Goal: Information Seeking & Learning: Find specific fact

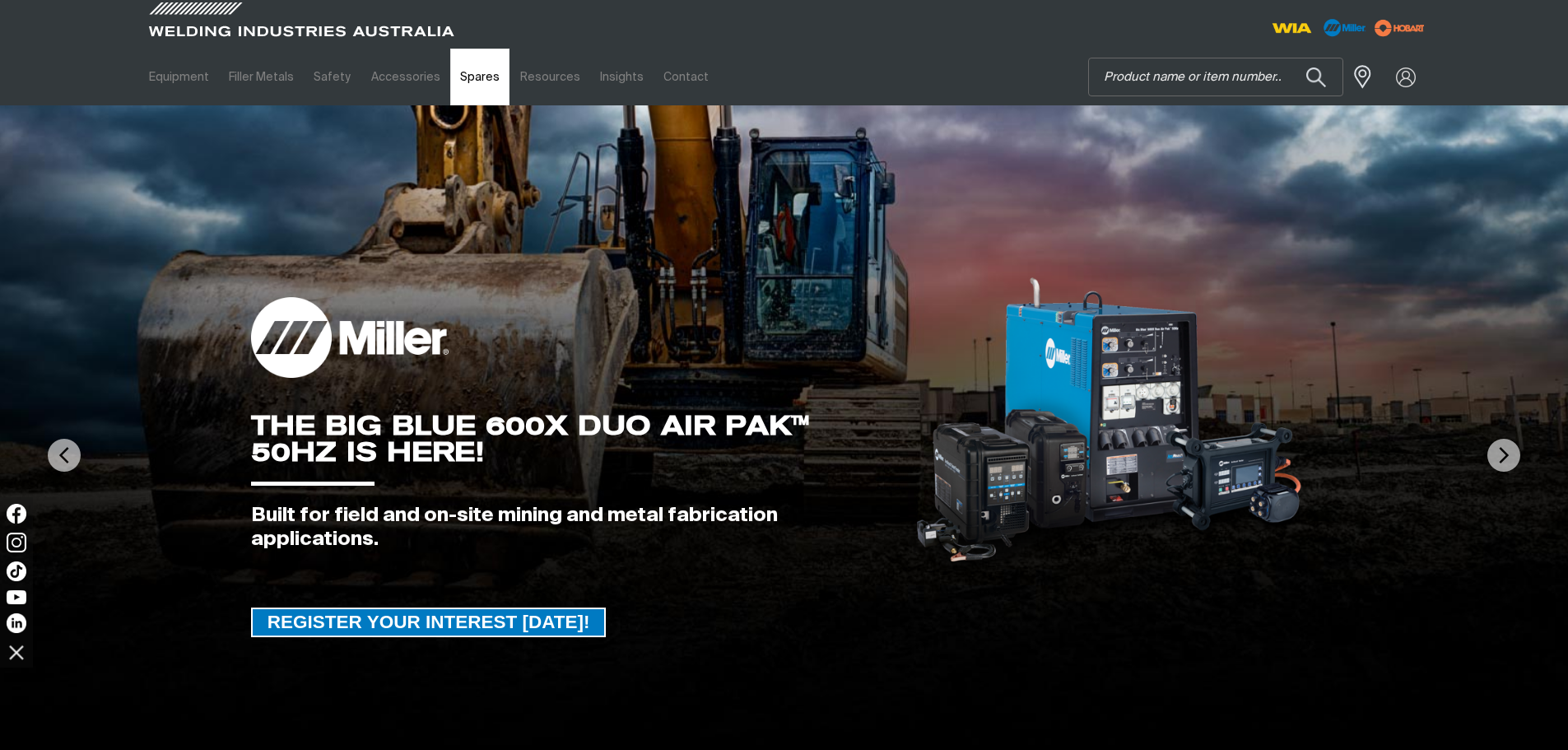
click at [476, 71] on link "Spares" at bounding box center [480, 77] width 59 height 57
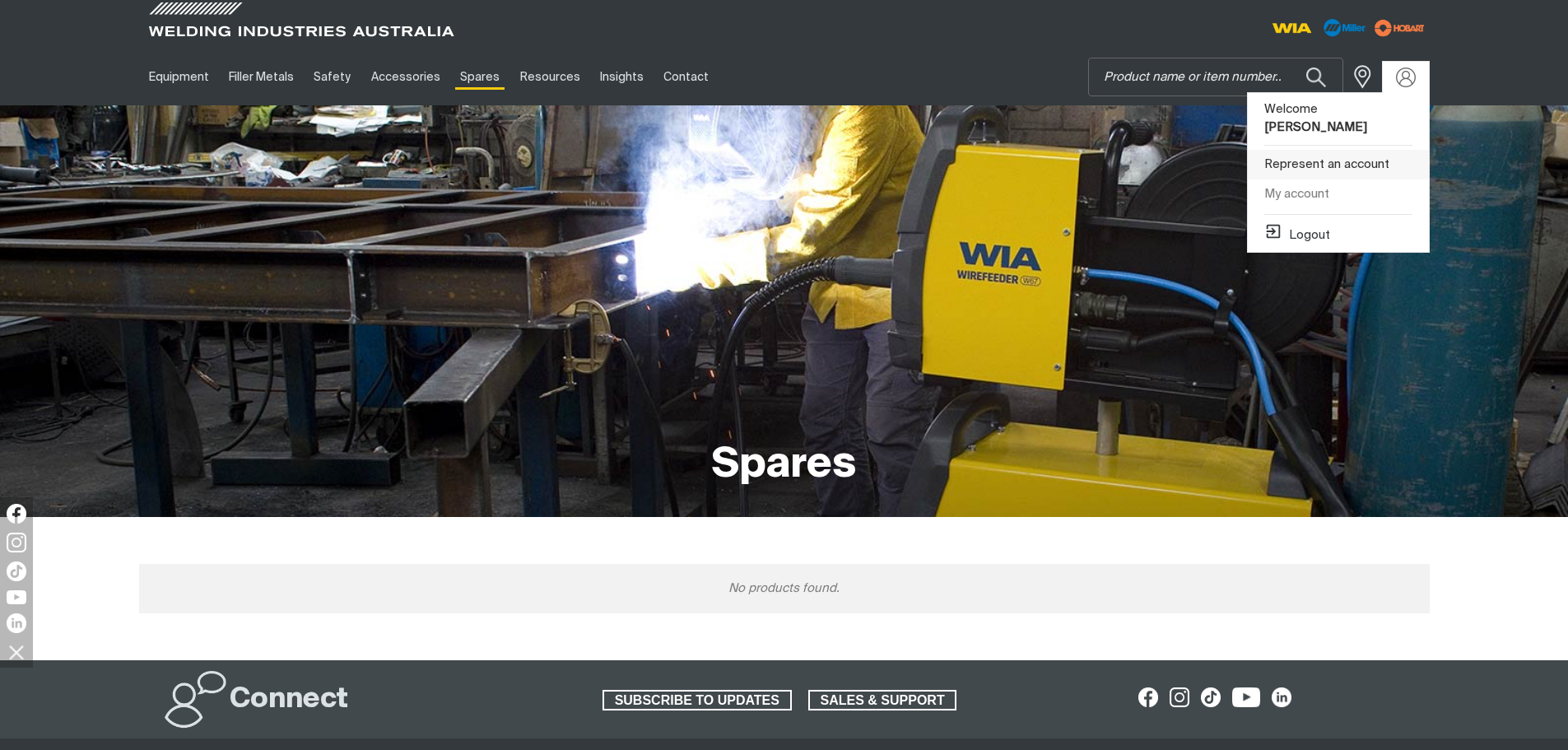
click at [1349, 150] on link "Represent an account" at bounding box center [1338, 164] width 181 height 30
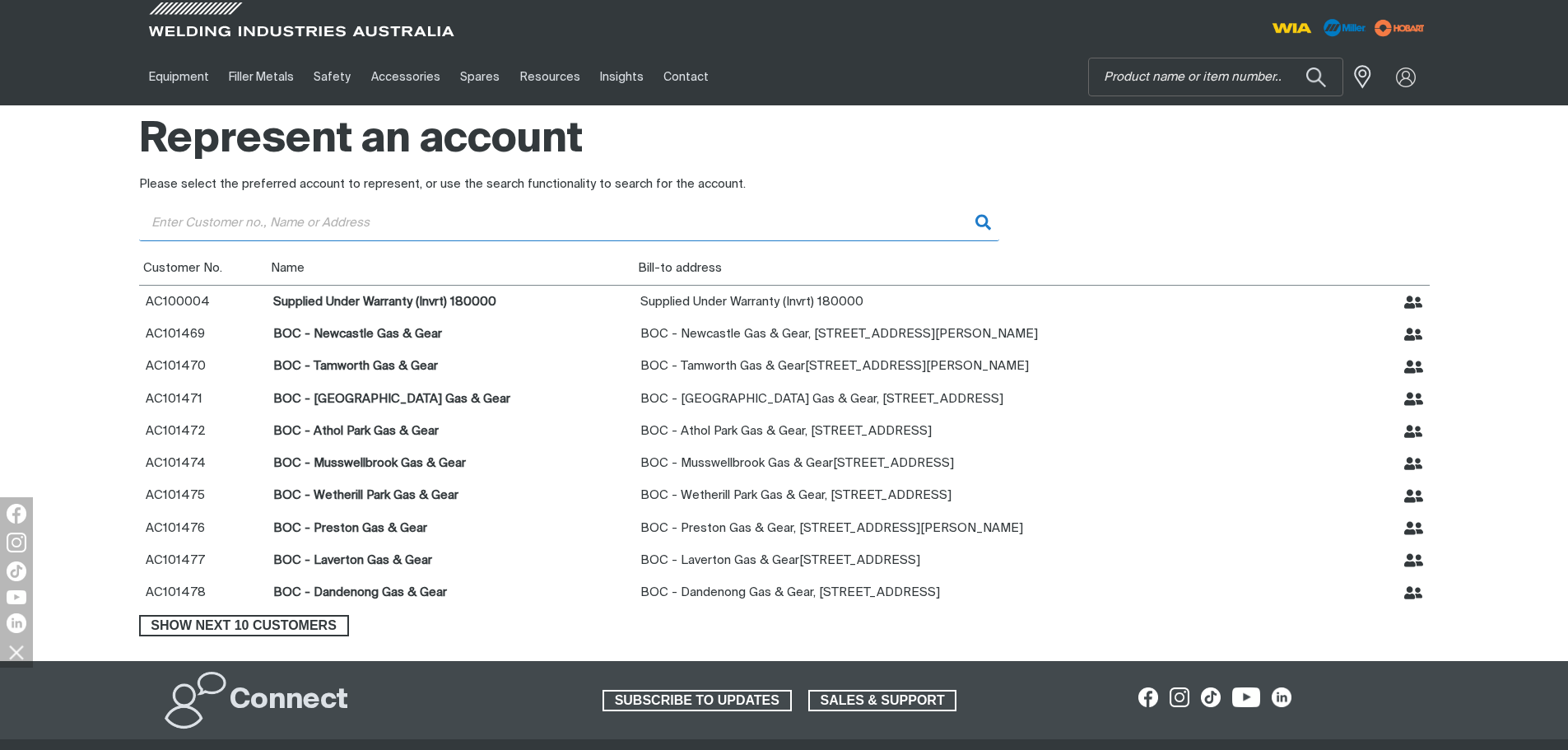
click at [333, 226] on input "Customer" at bounding box center [569, 222] width 860 height 37
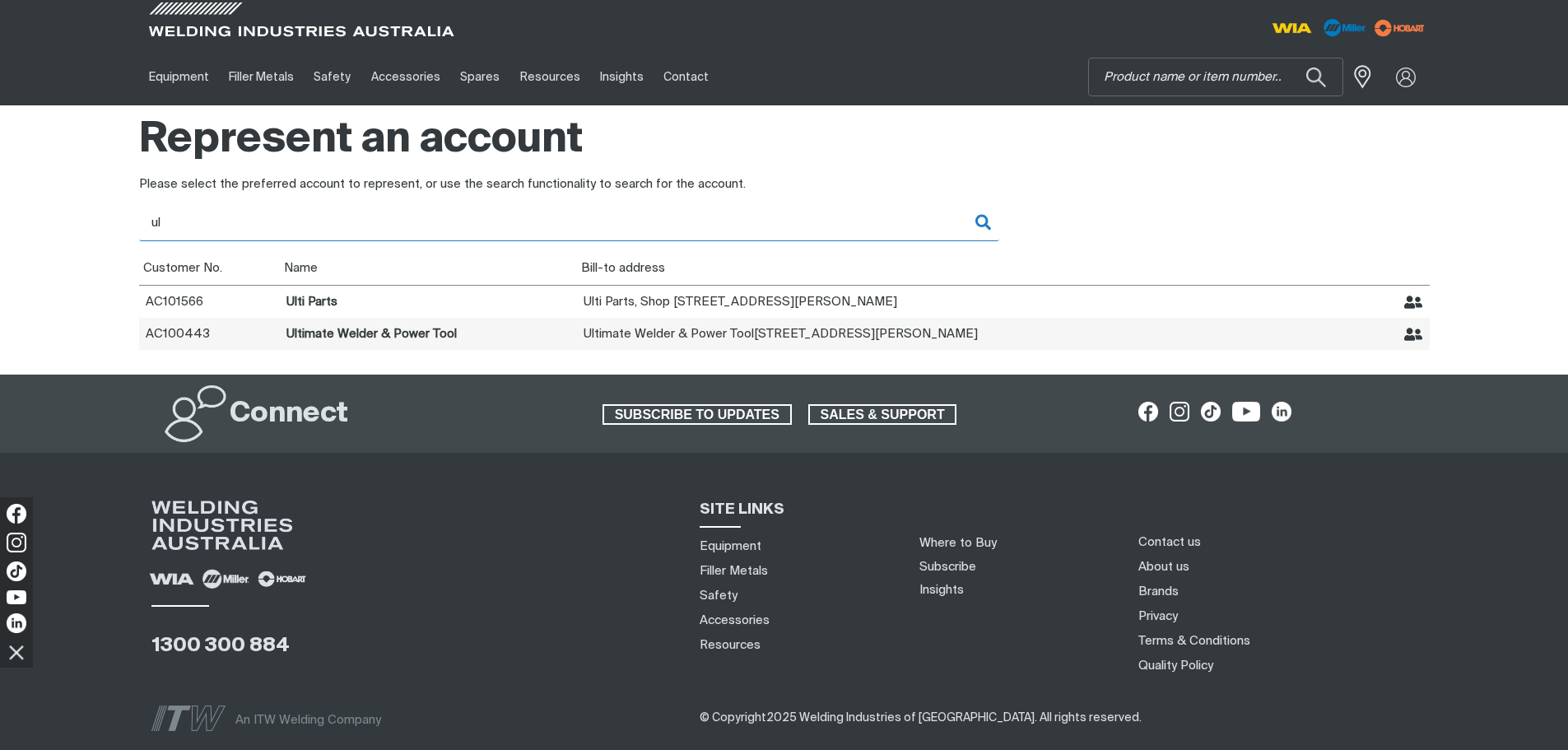
type input "ul"
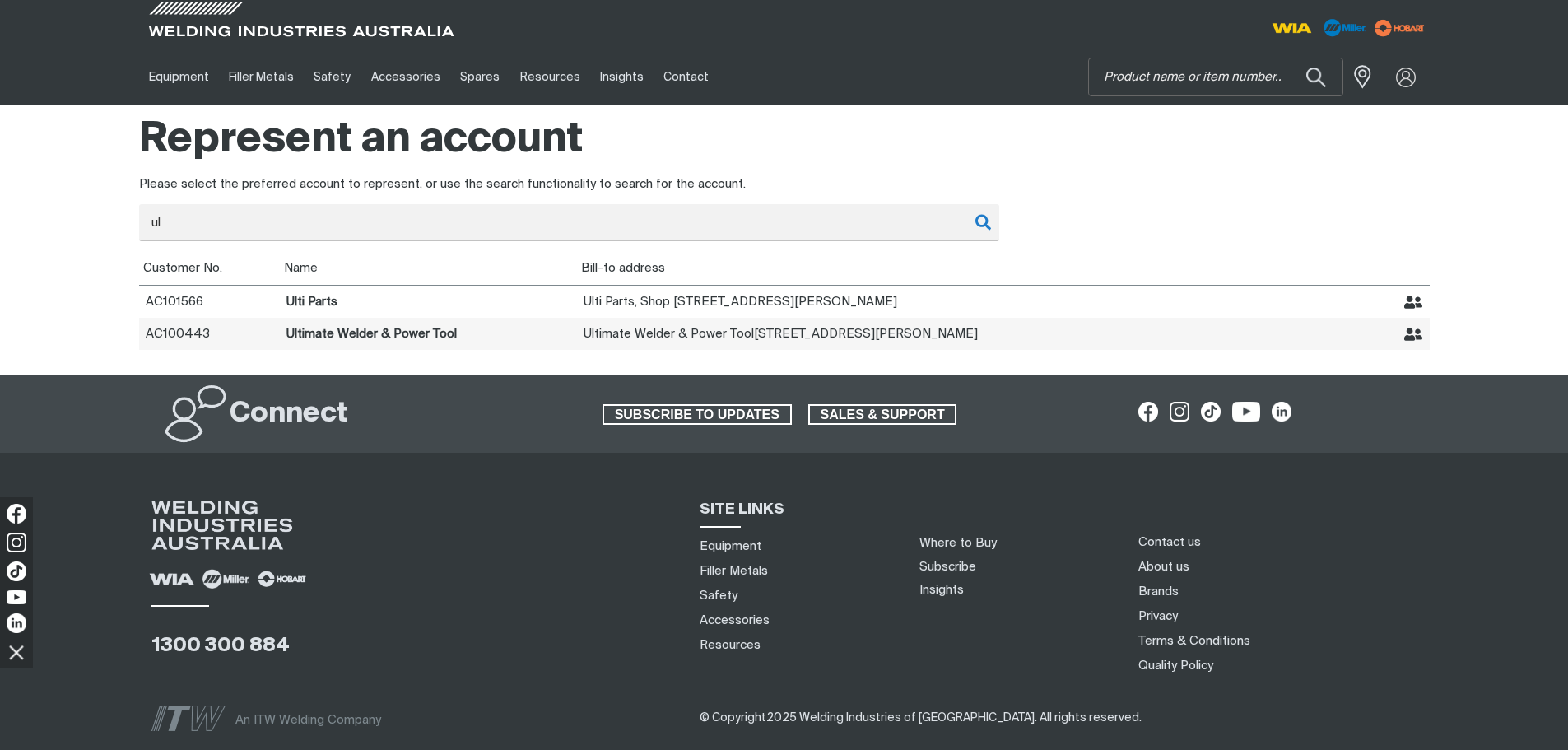
click at [425, 326] on td "Ultimate Welder & Power Tool" at bounding box center [428, 333] width 297 height 32
click at [1418, 332] on icon "Represent Ultimate Welder & Power Tool" at bounding box center [1414, 333] width 19 height 13
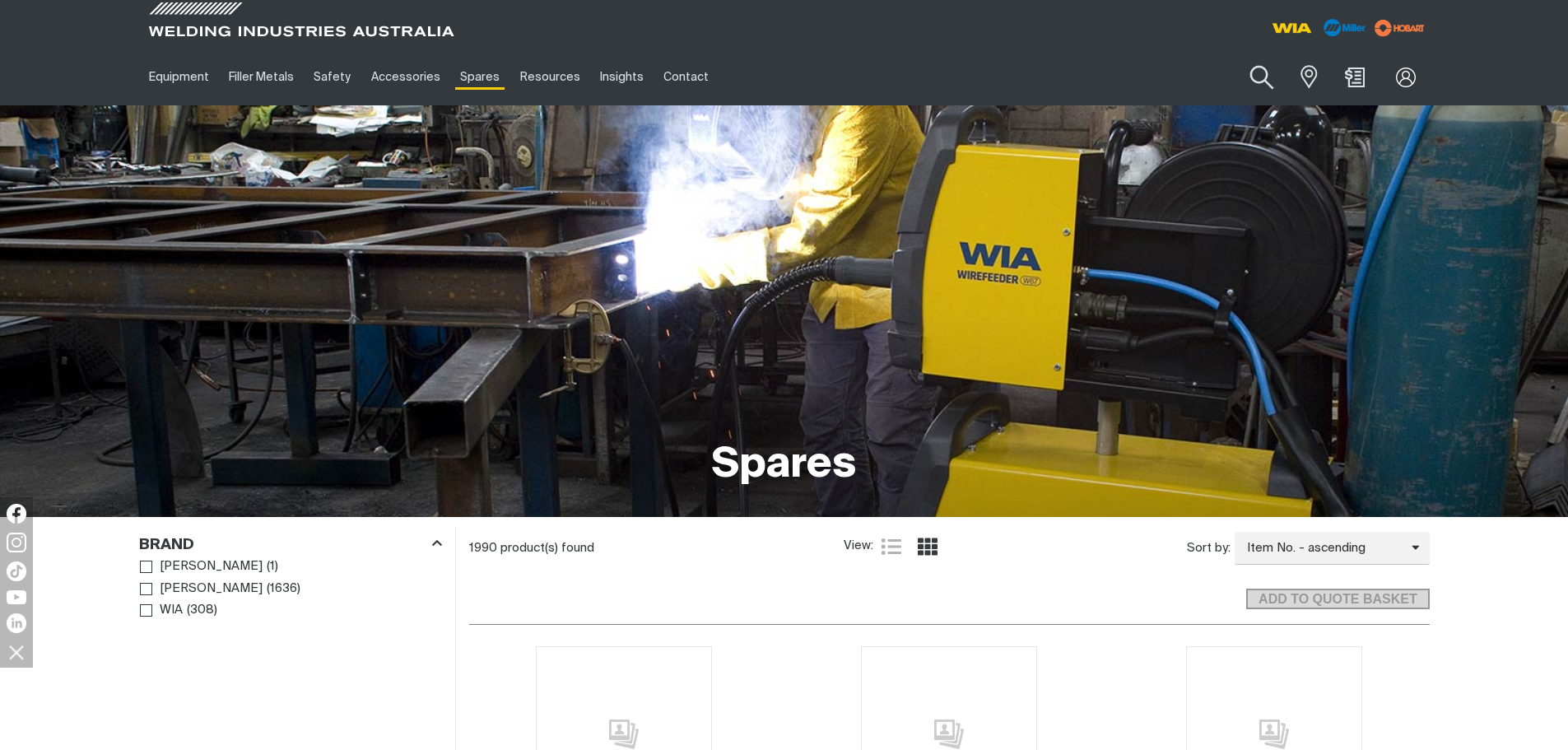
click at [1261, 75] on button "Search products" at bounding box center [1261, 77] width 66 height 46
click at [1168, 71] on input "Search" at bounding box center [1162, 77] width 253 height 37
type input "roller"
click at [478, 75] on link "Spares" at bounding box center [480, 77] width 59 height 57
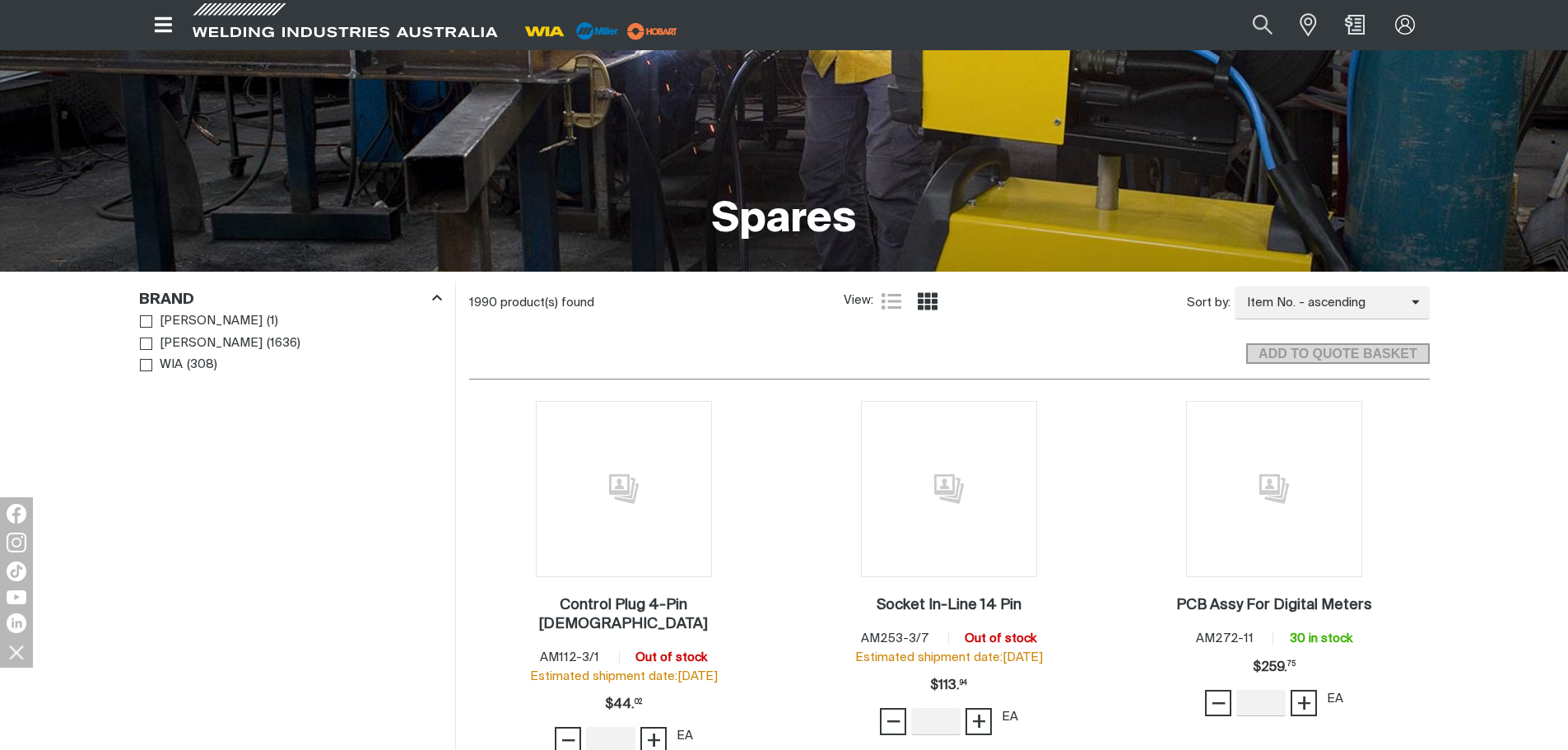
scroll to position [247, 0]
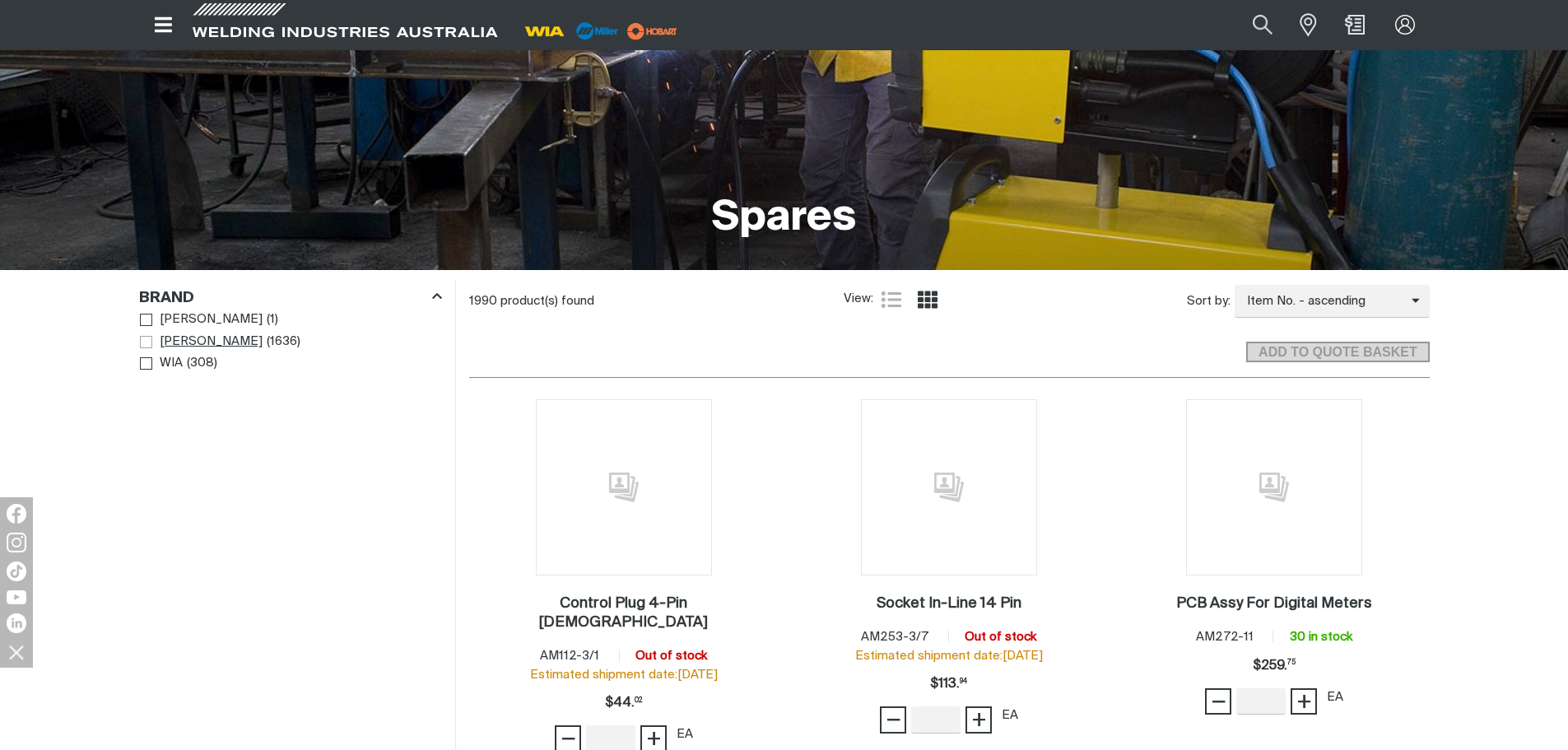
click at [171, 335] on span "[PERSON_NAME]" at bounding box center [210, 342] width 102 height 19
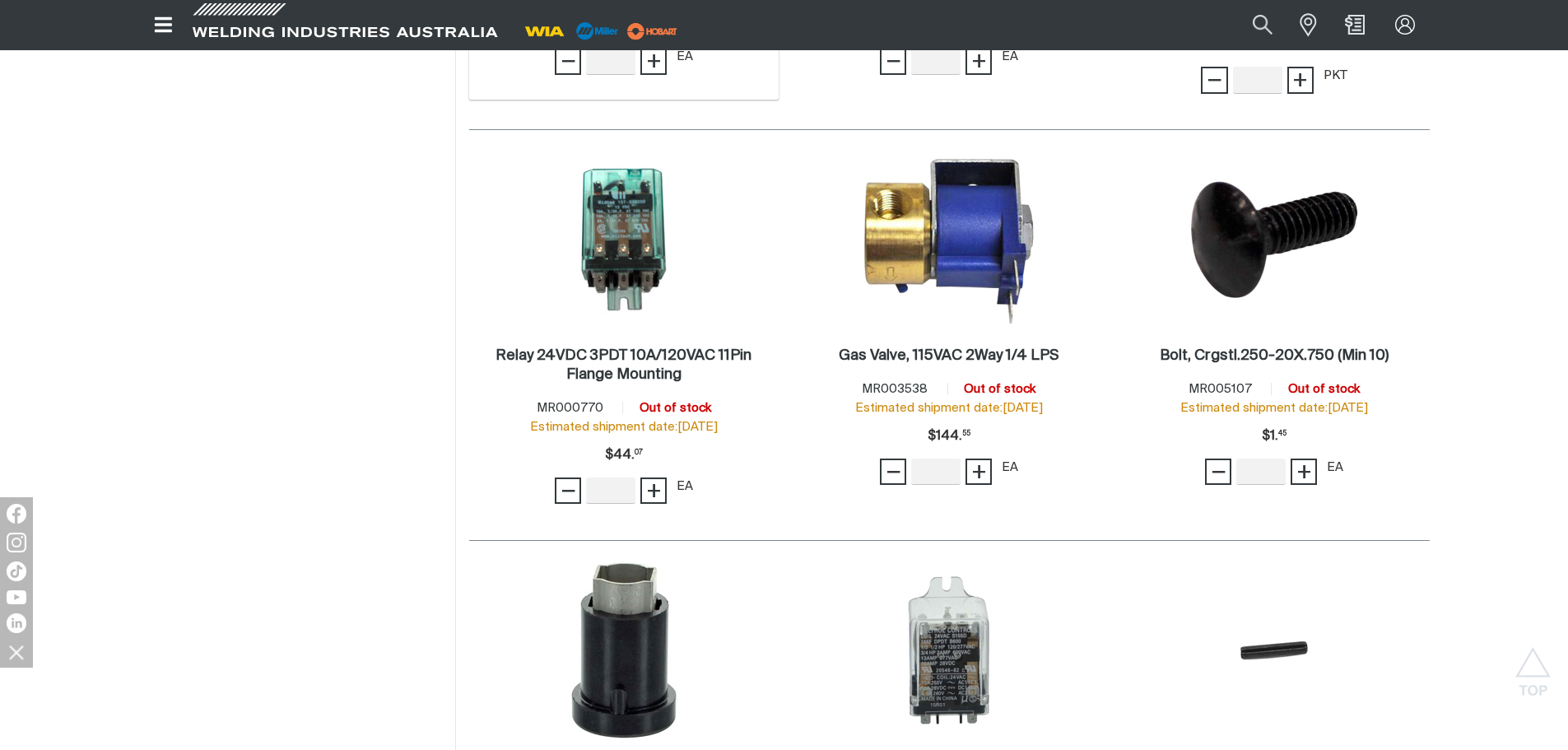
scroll to position [960, 0]
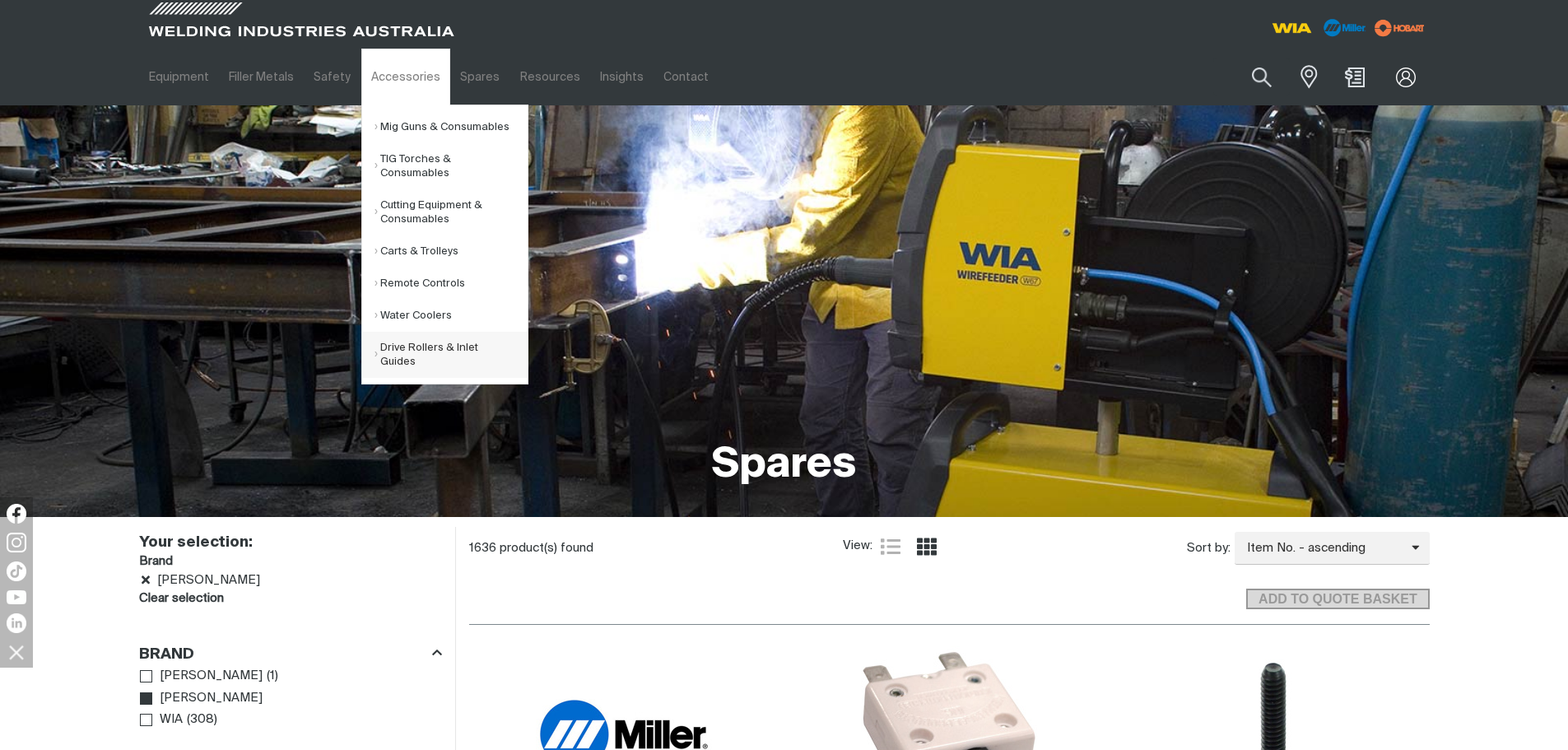
click at [404, 352] on link "Drive Rollers & Inlet Guides" at bounding box center [451, 355] width 153 height 46
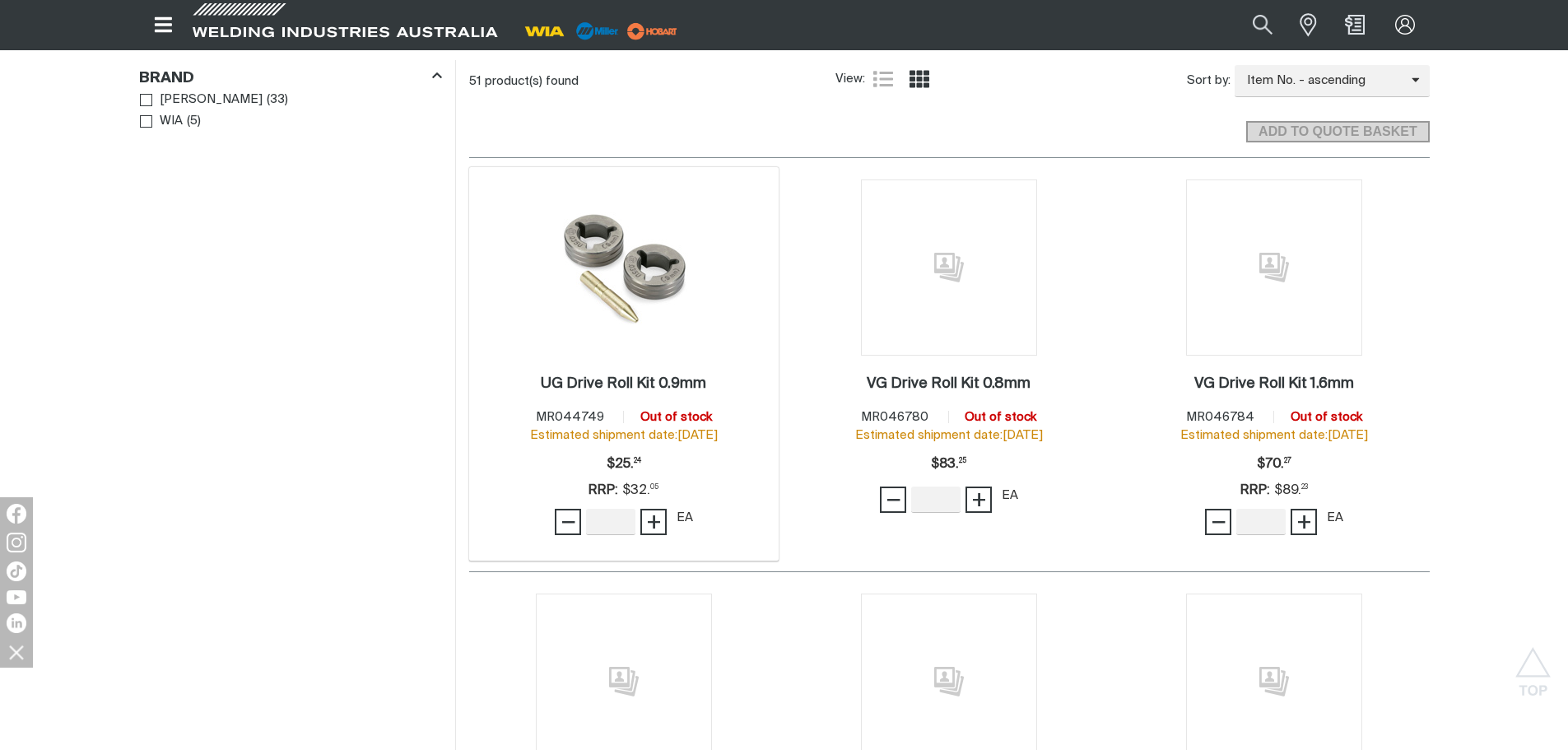
scroll to position [329, 0]
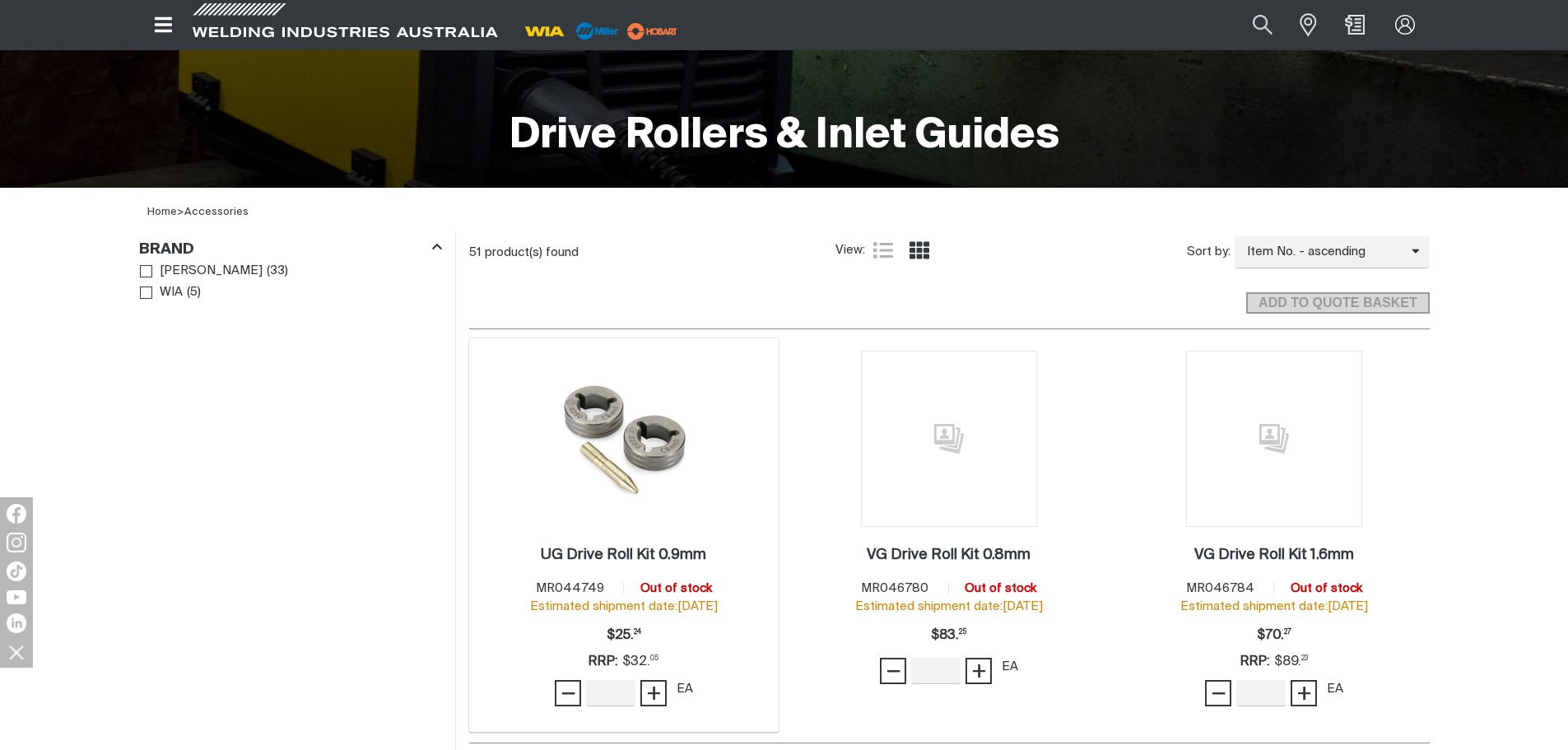
click at [599, 441] on img at bounding box center [623, 438] width 135 height 177
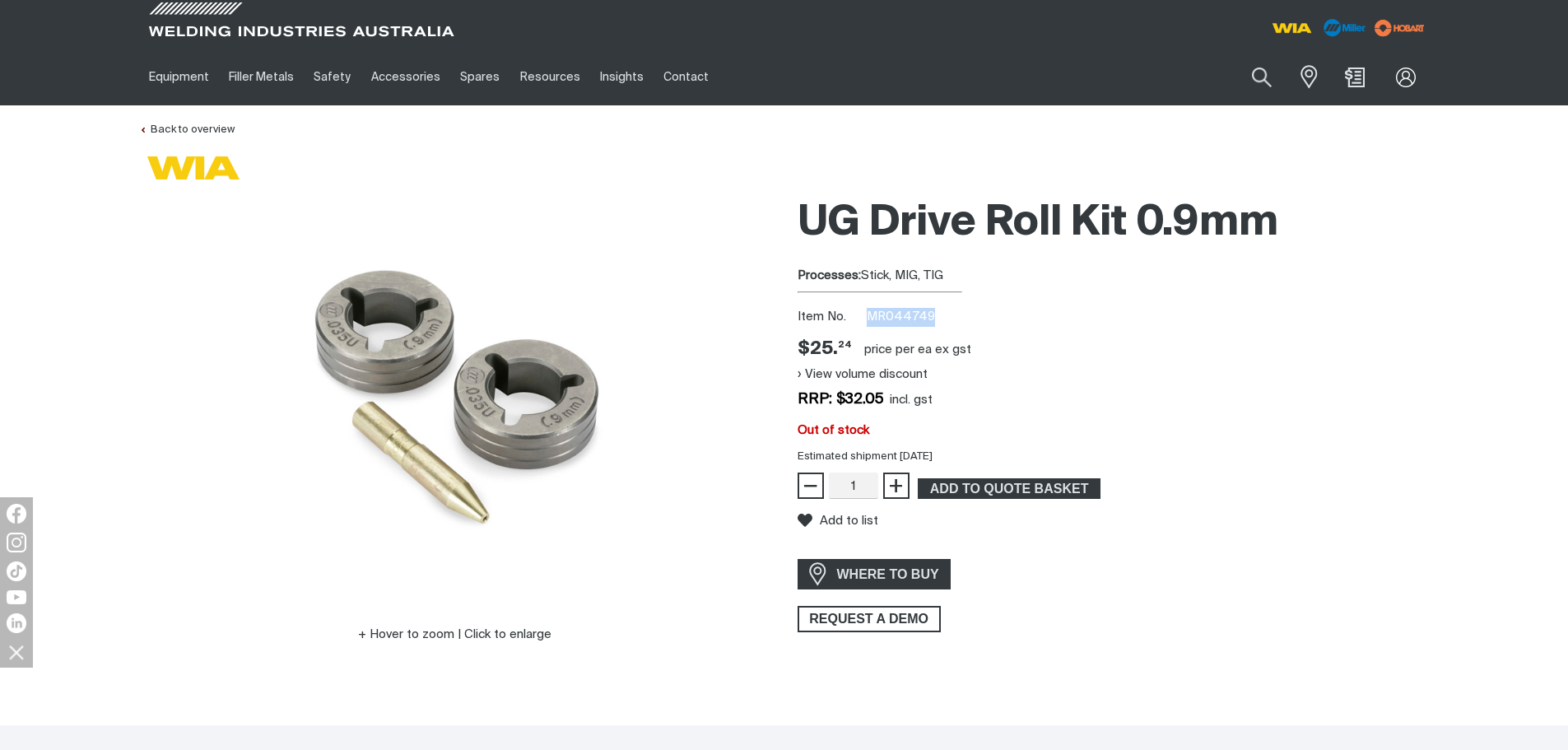
drag, startPoint x: 869, startPoint y: 315, endPoint x: 933, endPoint y: 314, distance: 64.0
click at [933, 314] on div "Item No. MR044749" at bounding box center [1113, 317] width 632 height 19
copy span "MR044749"
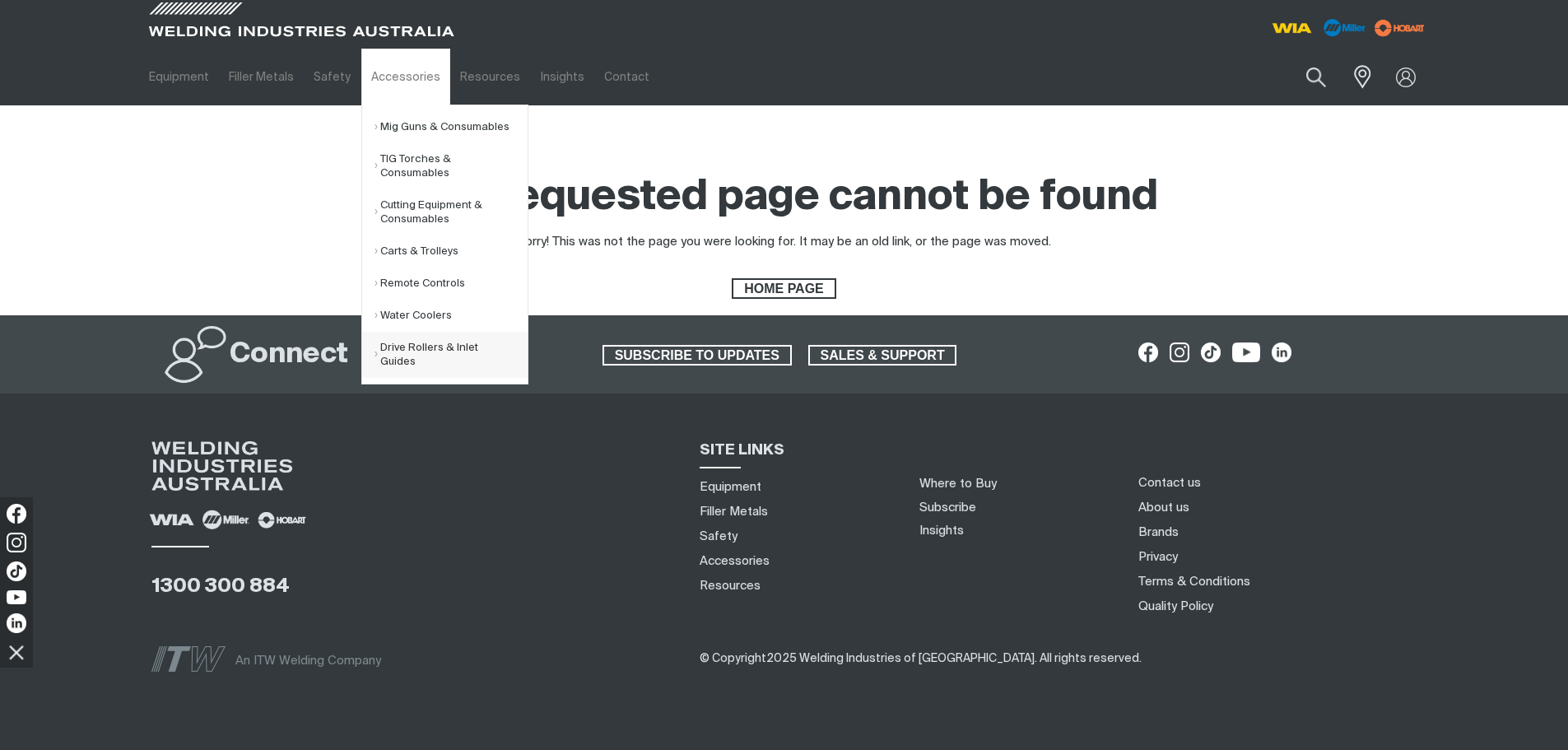
click at [396, 354] on link "Drive Rollers & Inlet Guides" at bounding box center [451, 355] width 153 height 46
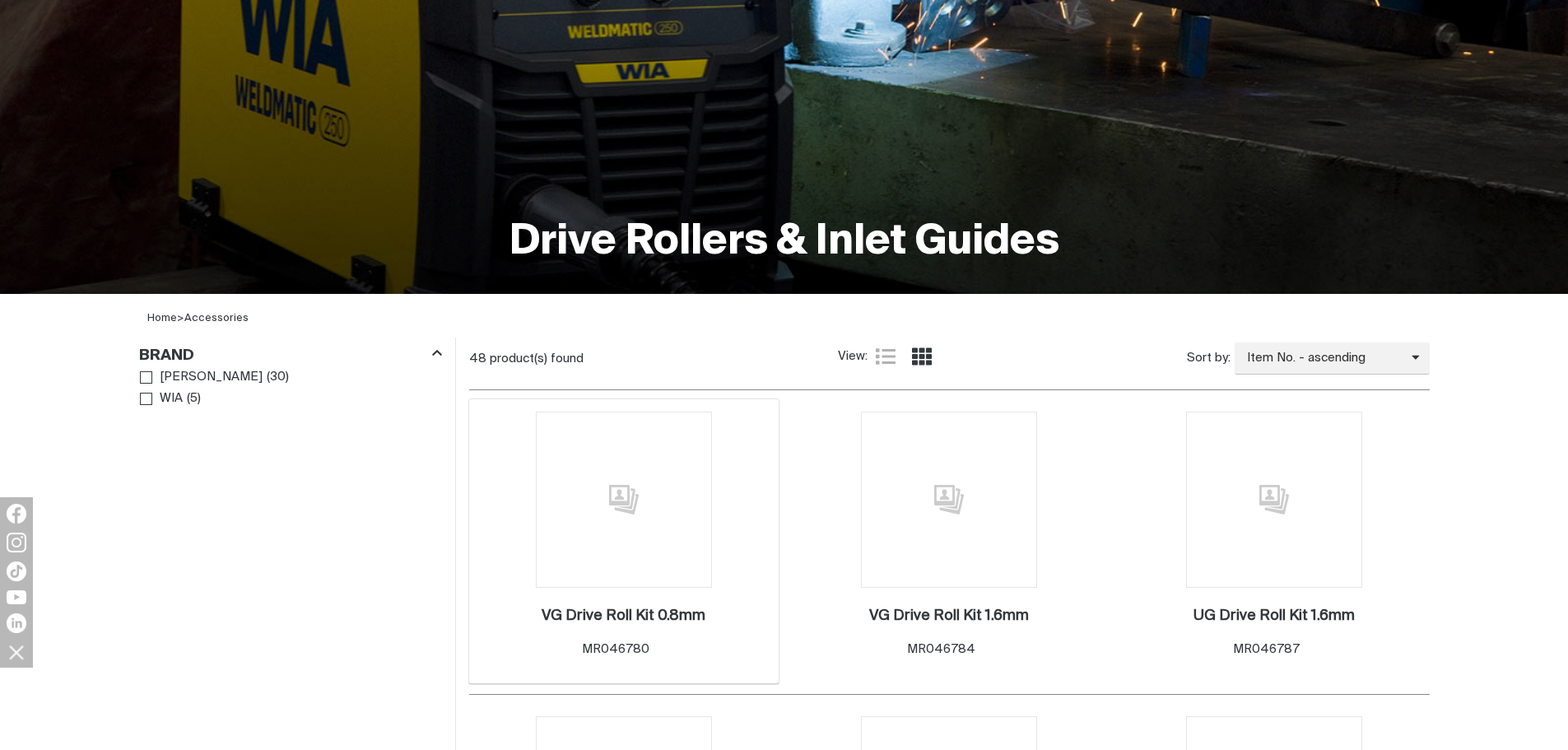
scroll to position [247, 0]
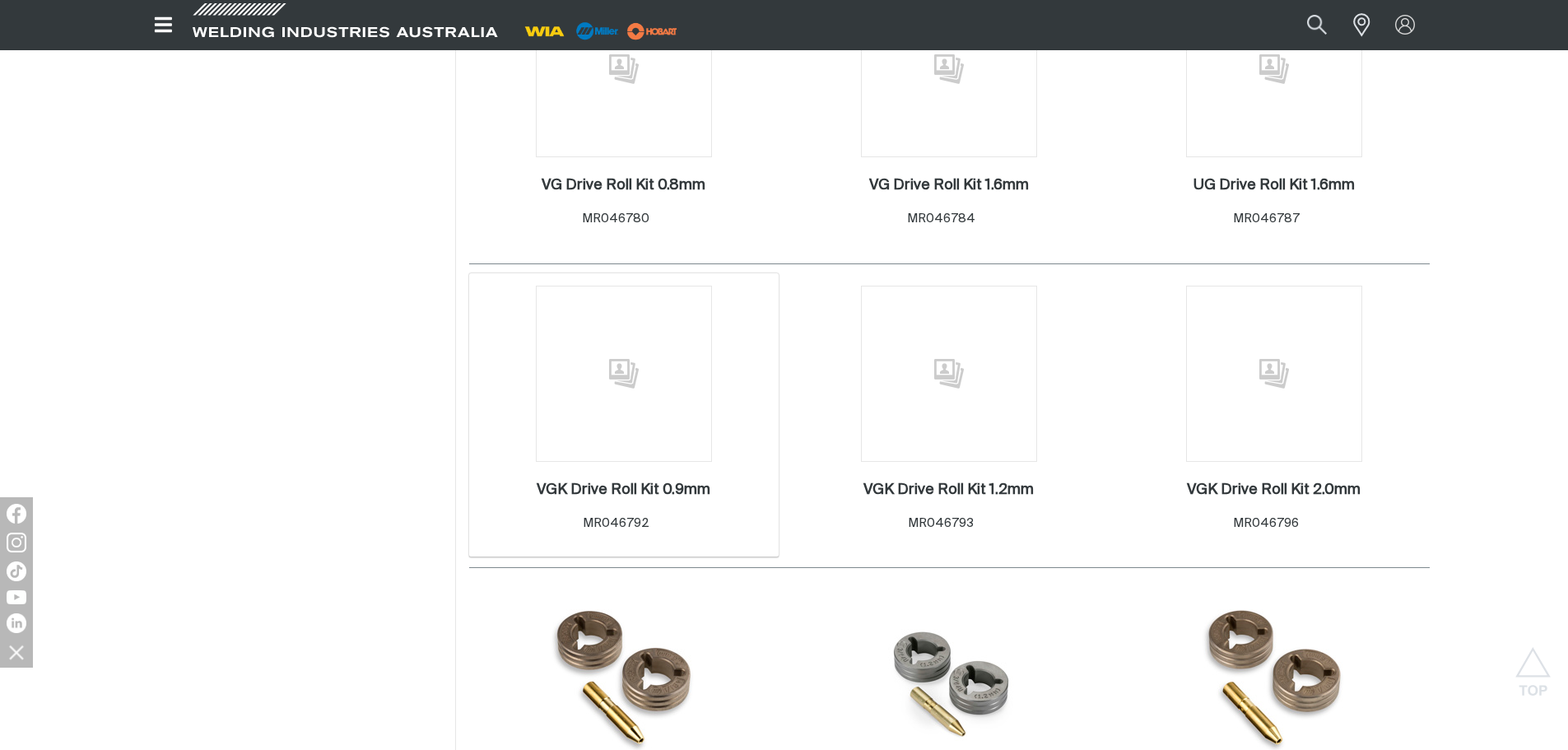
scroll to position [412, 0]
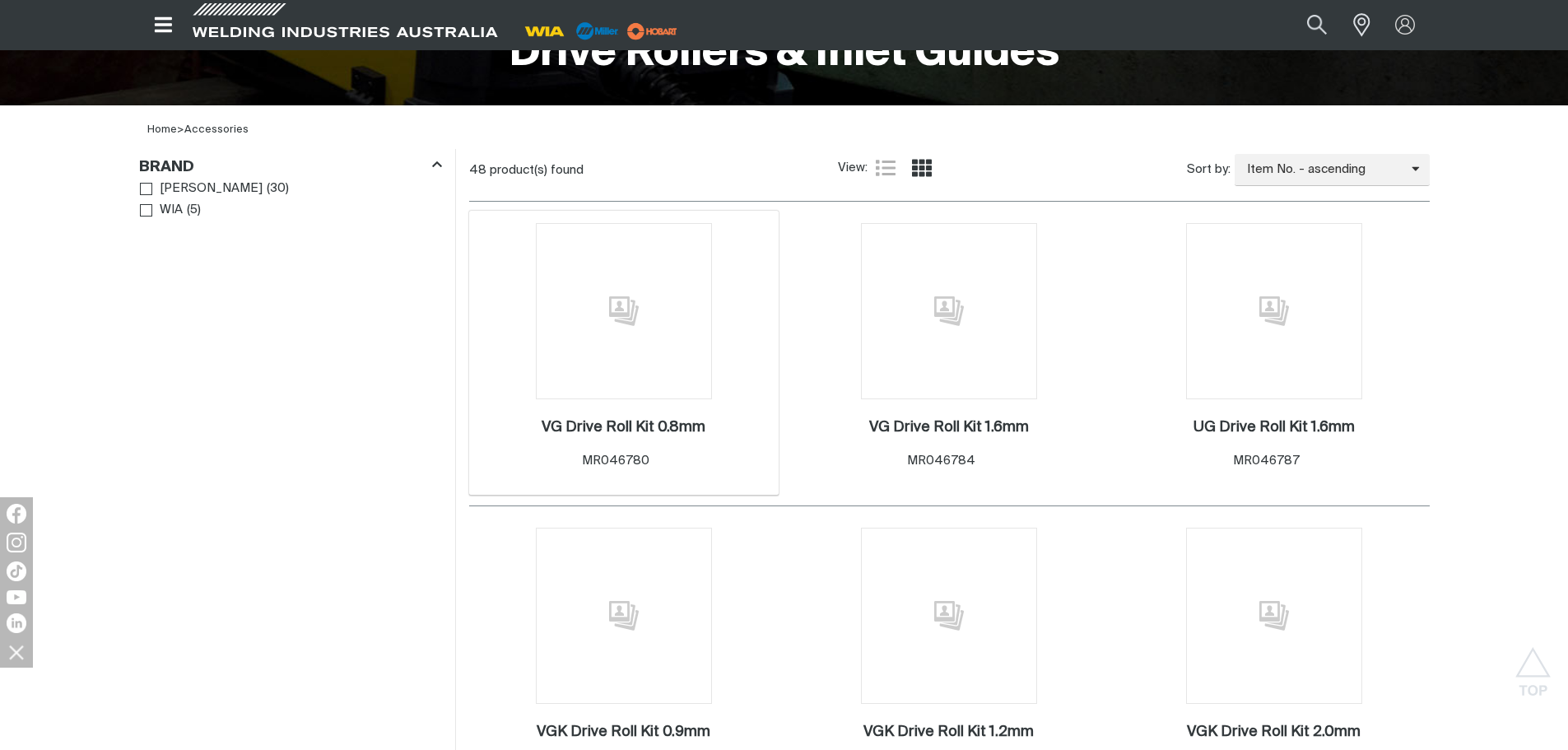
click at [601, 332] on img at bounding box center [623, 311] width 177 height 177
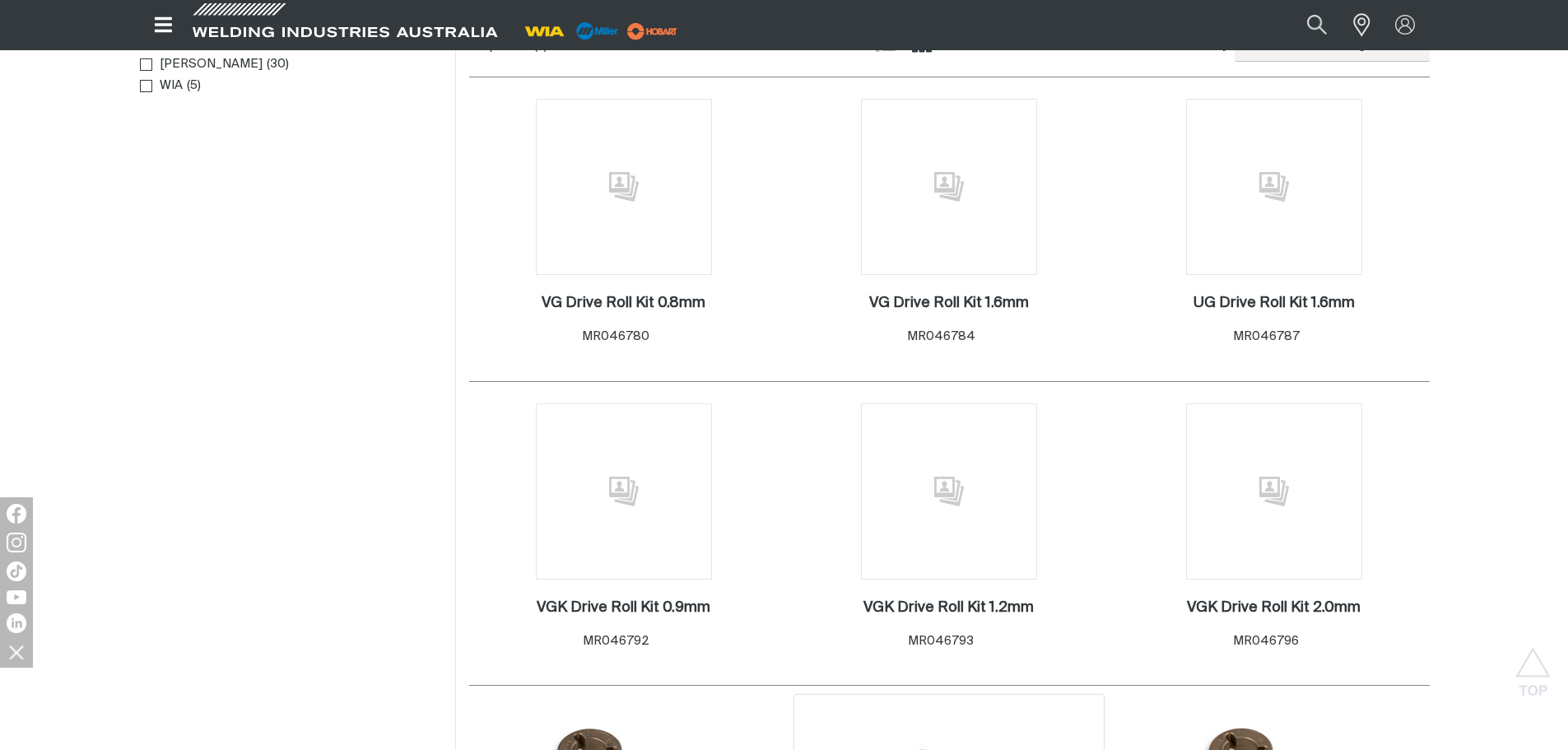
scroll to position [741, 0]
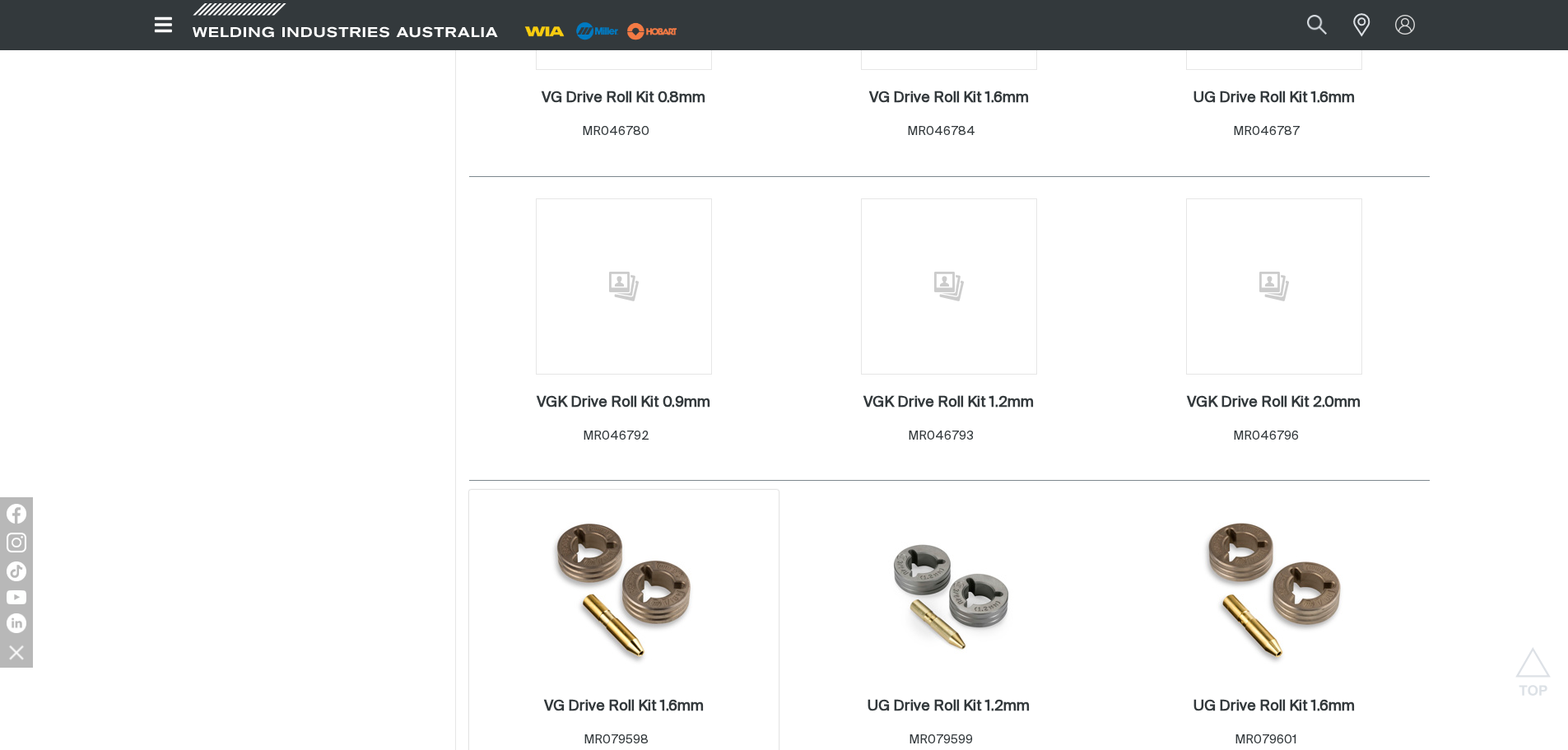
click at [602, 572] on img at bounding box center [623, 590] width 167 height 177
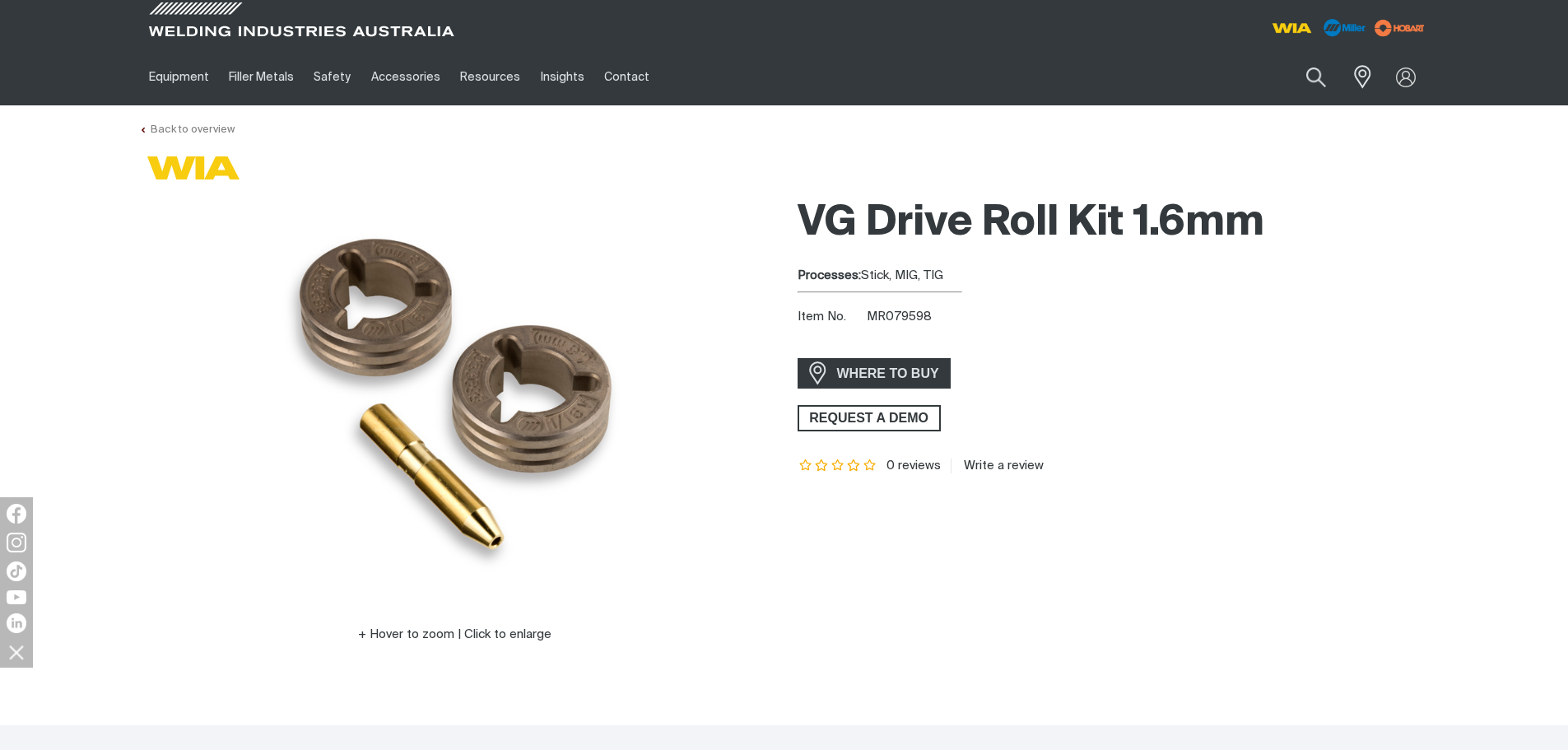
click at [166, 128] on link "Back to overview" at bounding box center [187, 129] width 96 height 10
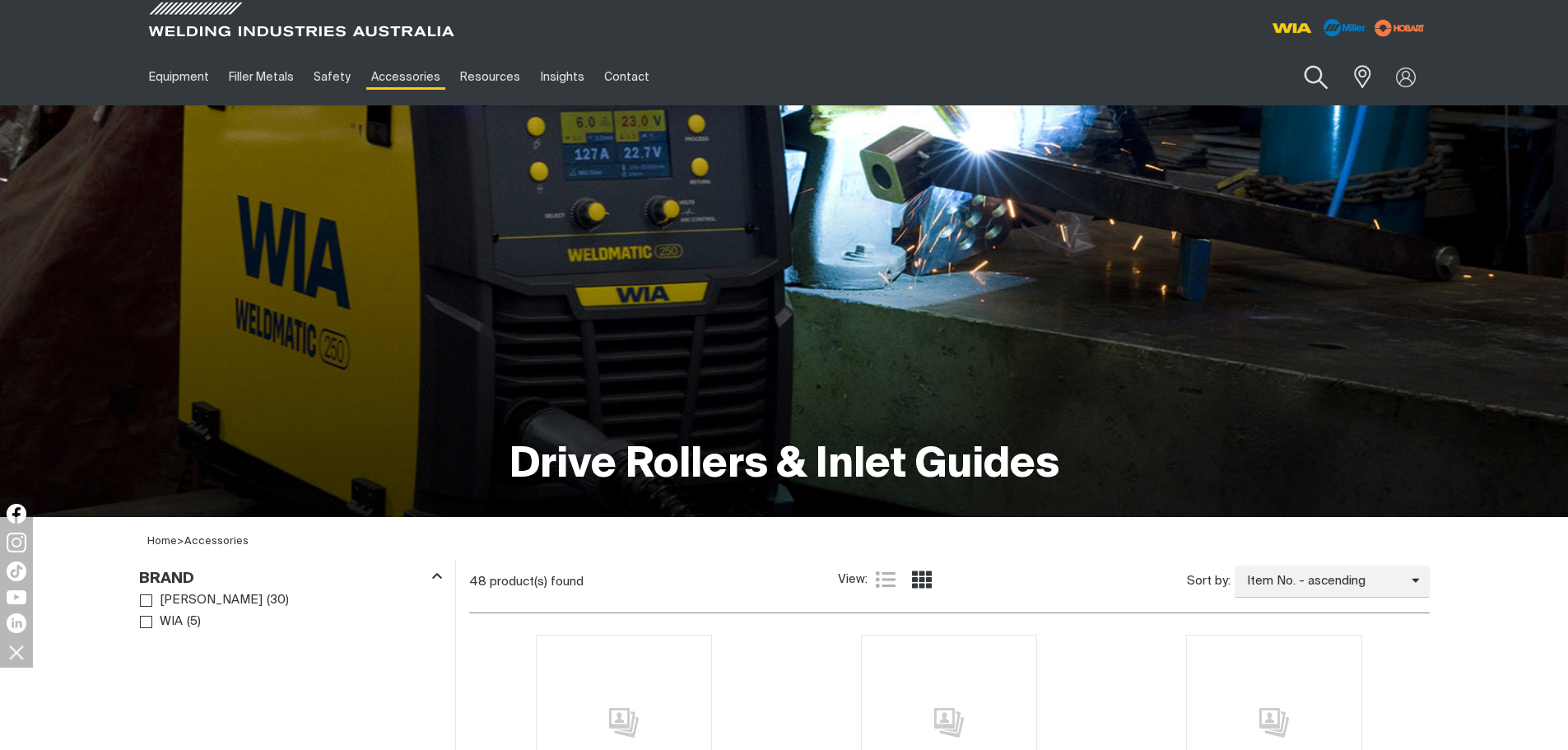
click at [1311, 74] on button "Search products" at bounding box center [1315, 77] width 66 height 46
click at [1207, 75] on input "Search" at bounding box center [1216, 77] width 253 height 37
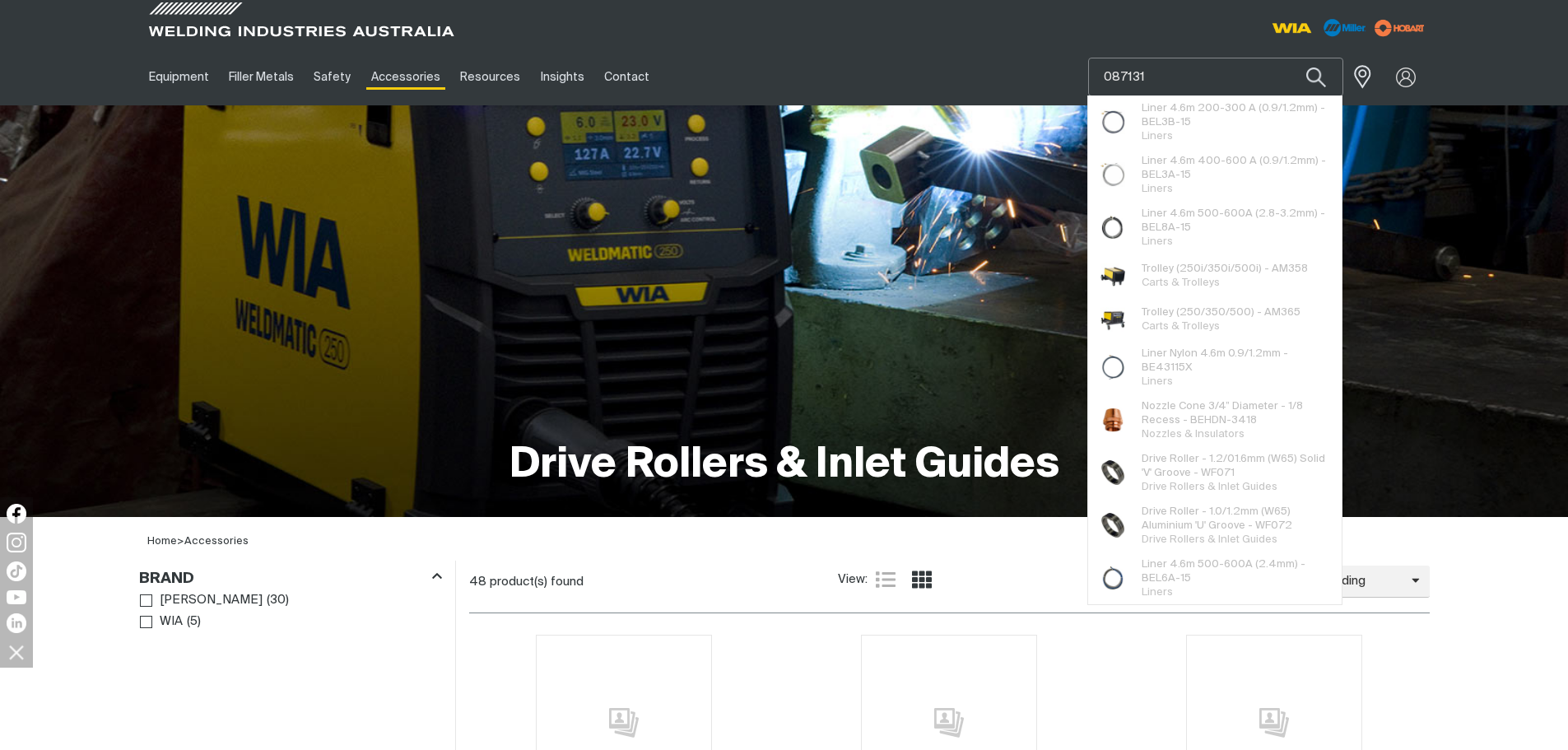
type input "087131"
click at [1288, 58] on button "Search products" at bounding box center [1316, 77] width 56 height 39
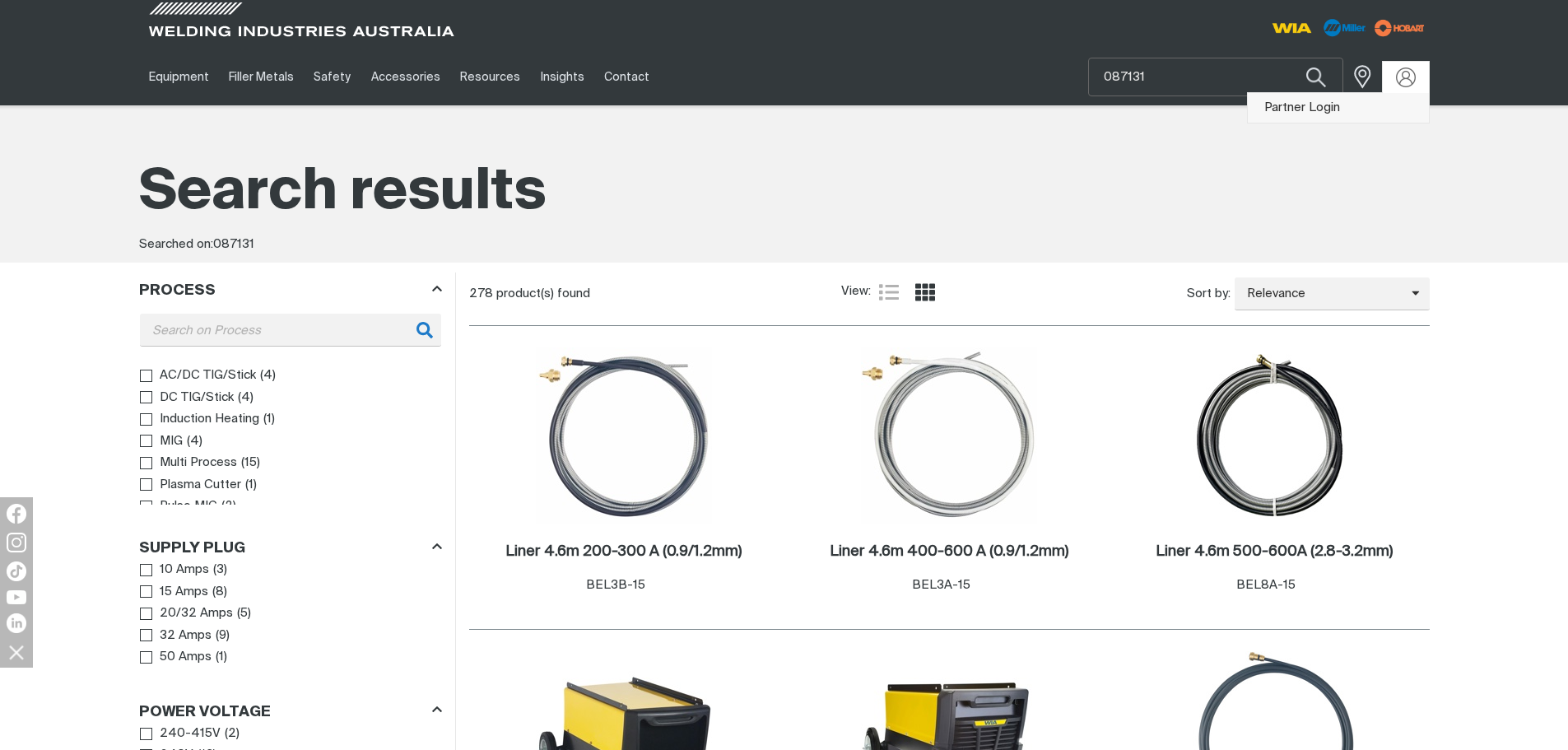
click at [1313, 107] on link "Partner Login" at bounding box center [1338, 108] width 181 height 30
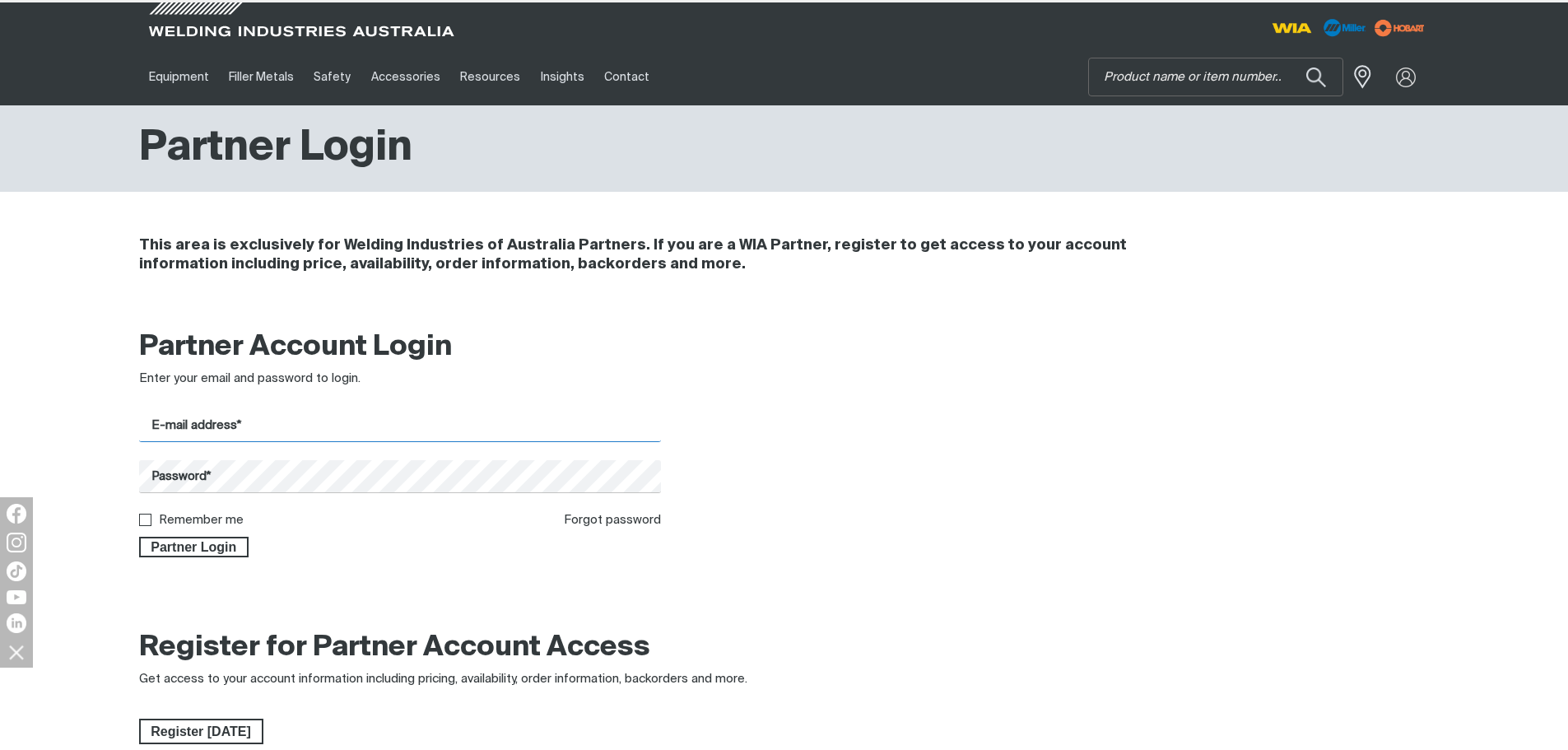
type input "[PERSON_NAME][EMAIL_ADDRESS][PERSON_NAME][DOMAIN_NAME]"
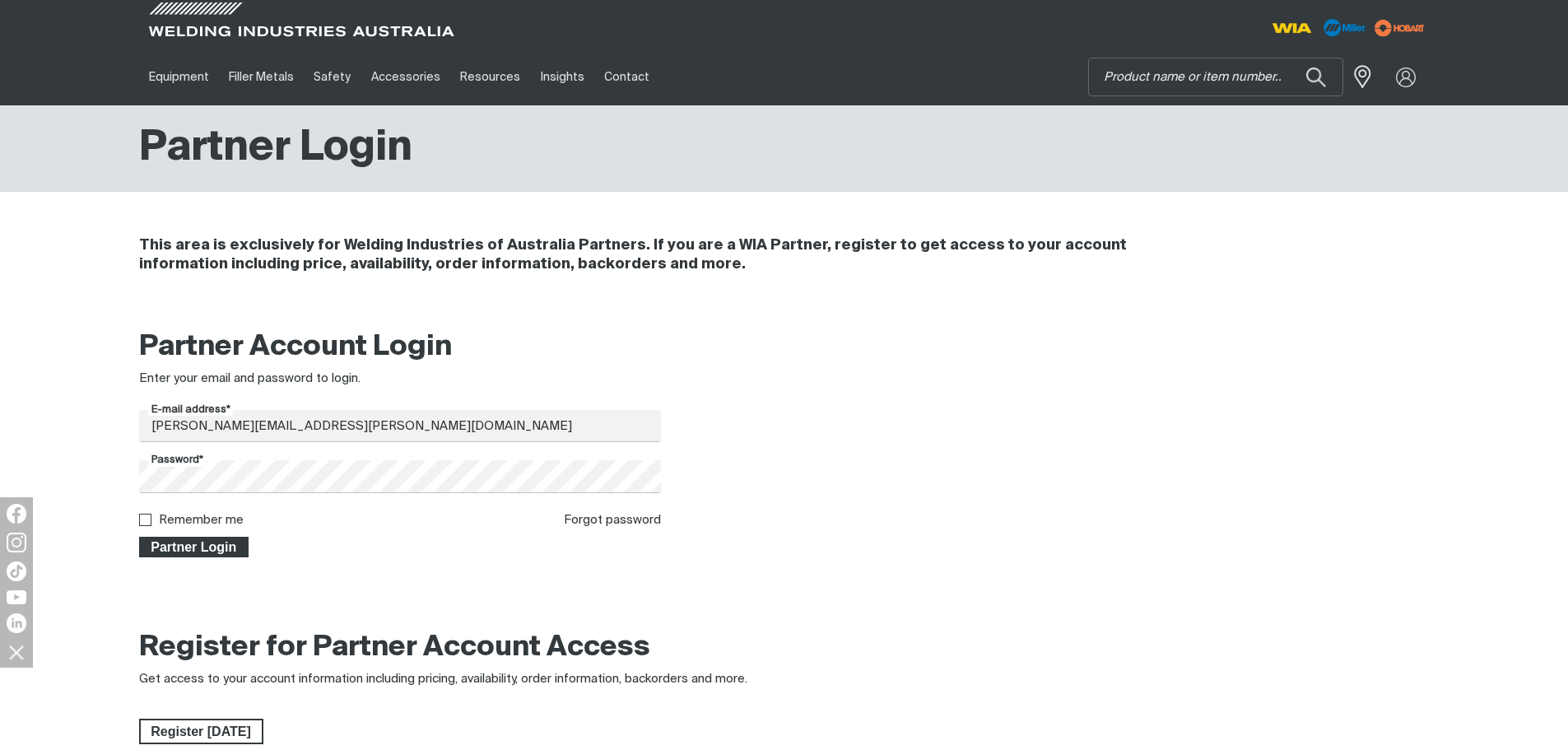
click at [189, 544] on span "Partner Login" at bounding box center [194, 547] width 107 height 22
type input "087131"
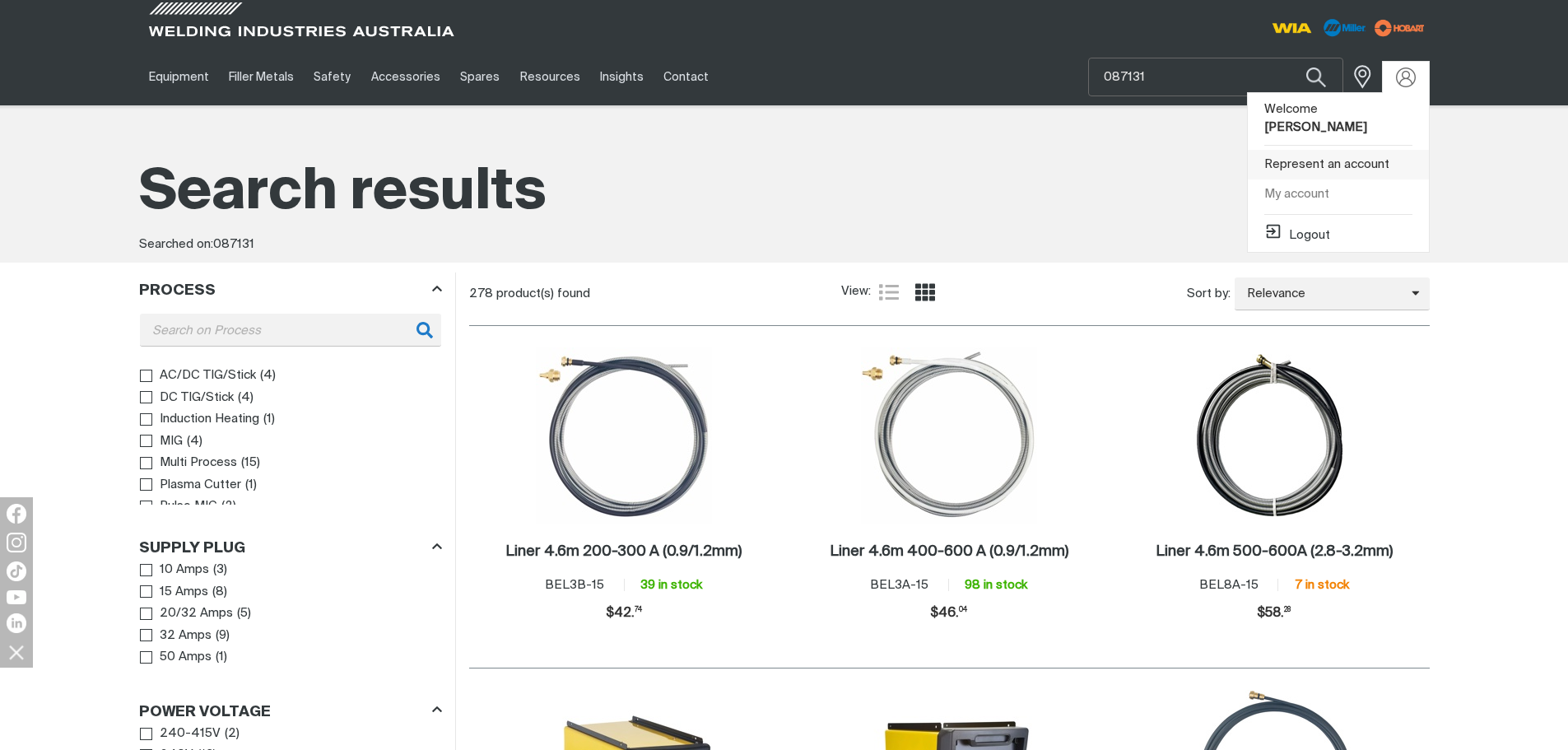
click at [1303, 153] on link "Represent an account" at bounding box center [1338, 164] width 181 height 30
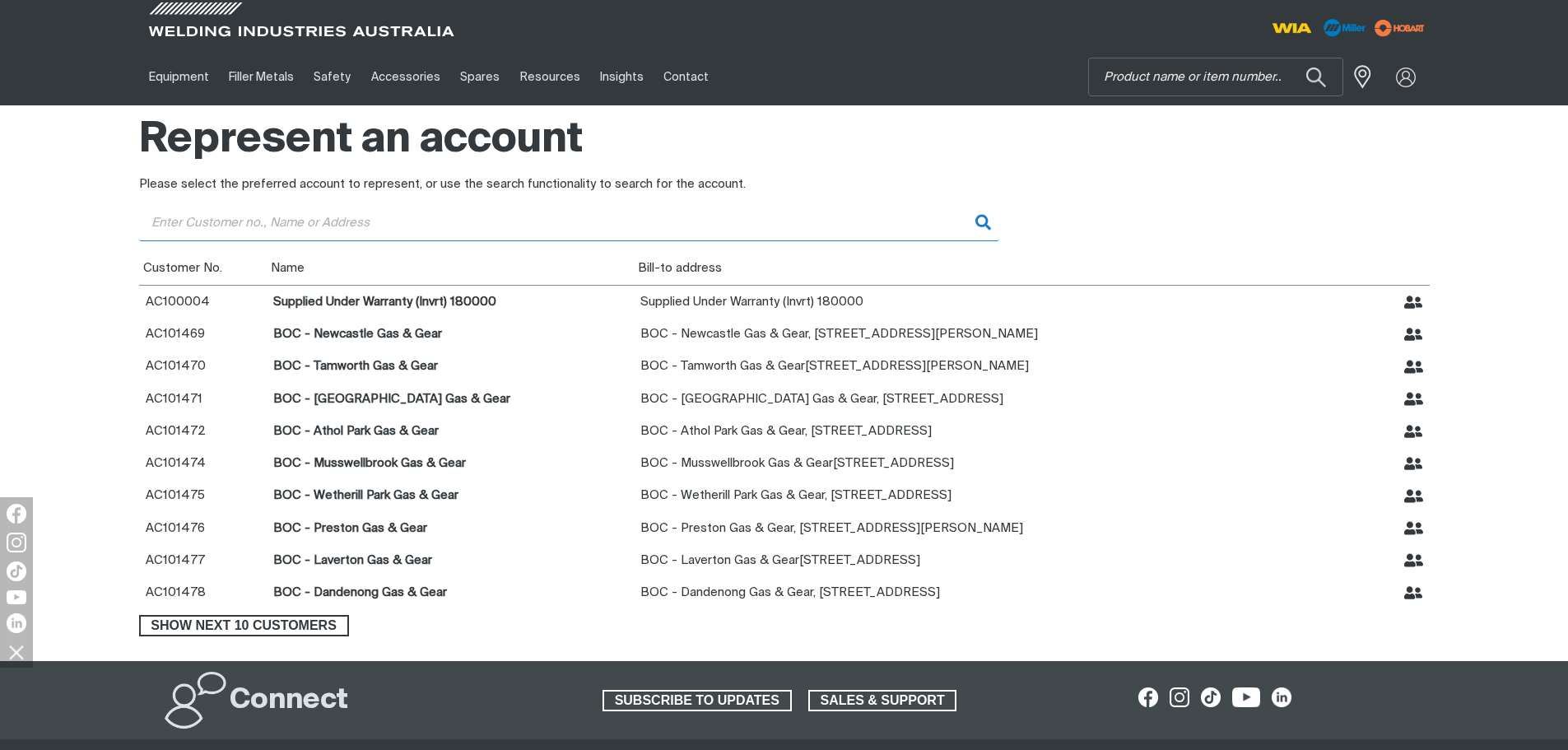
click at [424, 216] on input "Customer" at bounding box center [569, 222] width 860 height 37
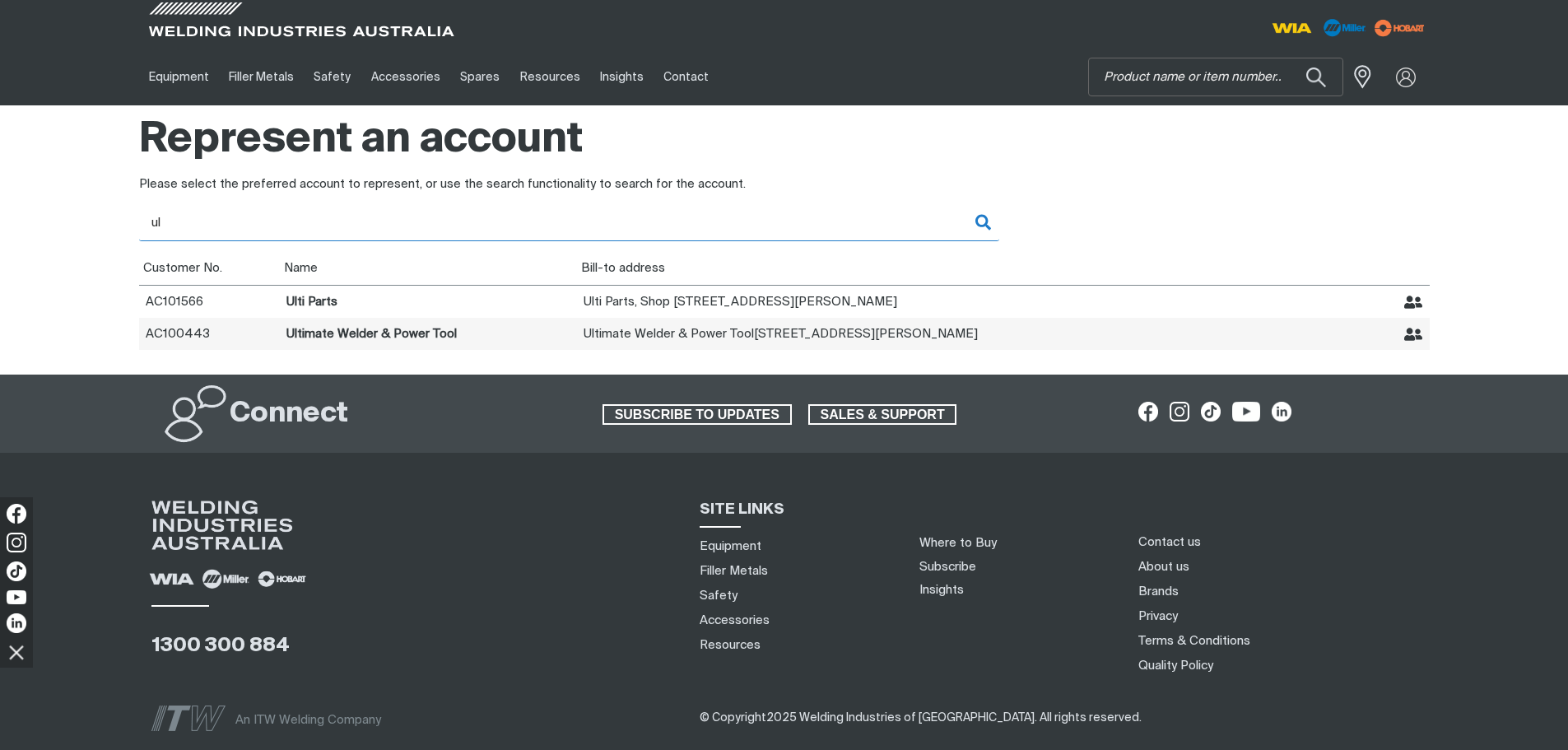
type input "ul"
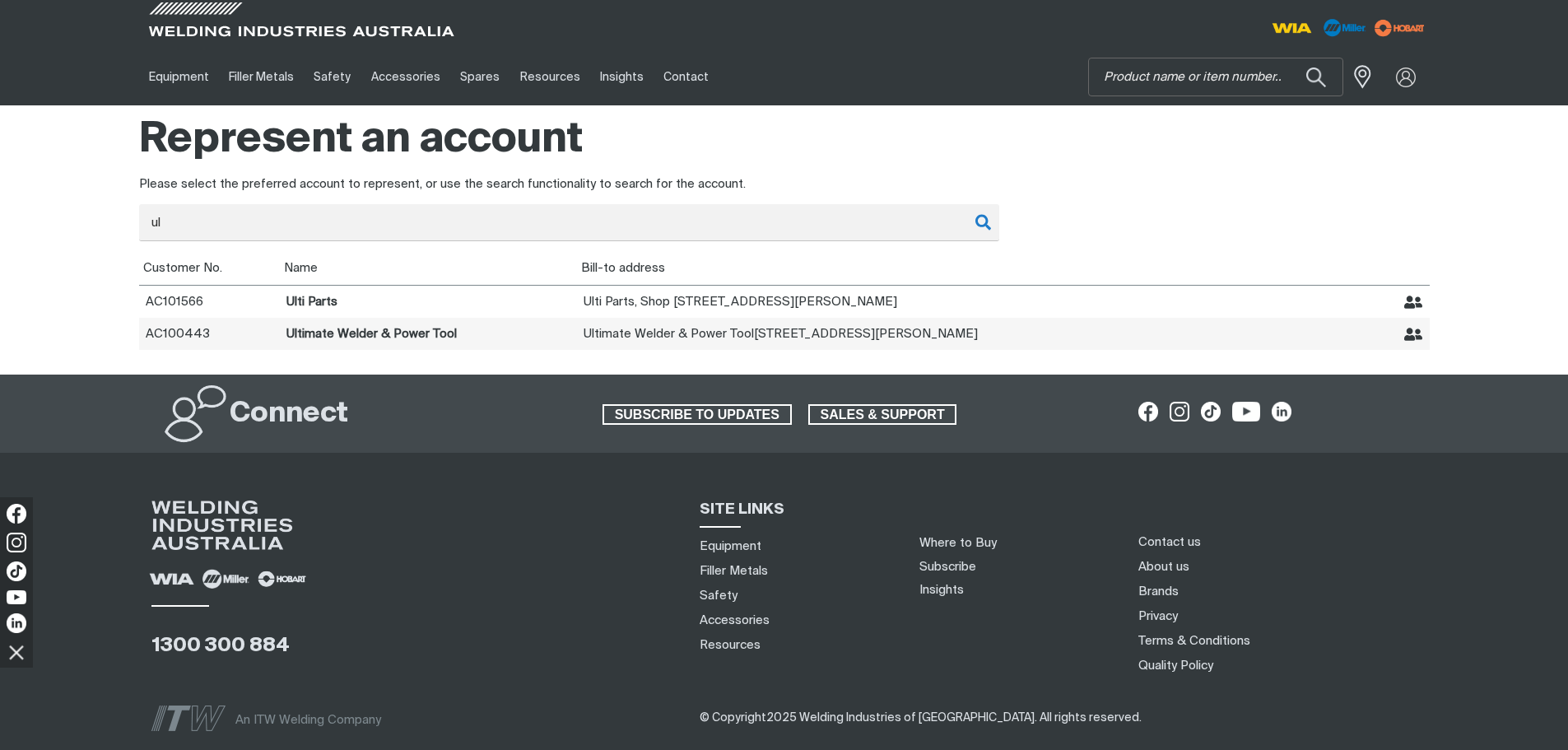
click at [1412, 334] on icon "Represent Ultimate Welder & Power Tool" at bounding box center [1414, 335] width 19 height 19
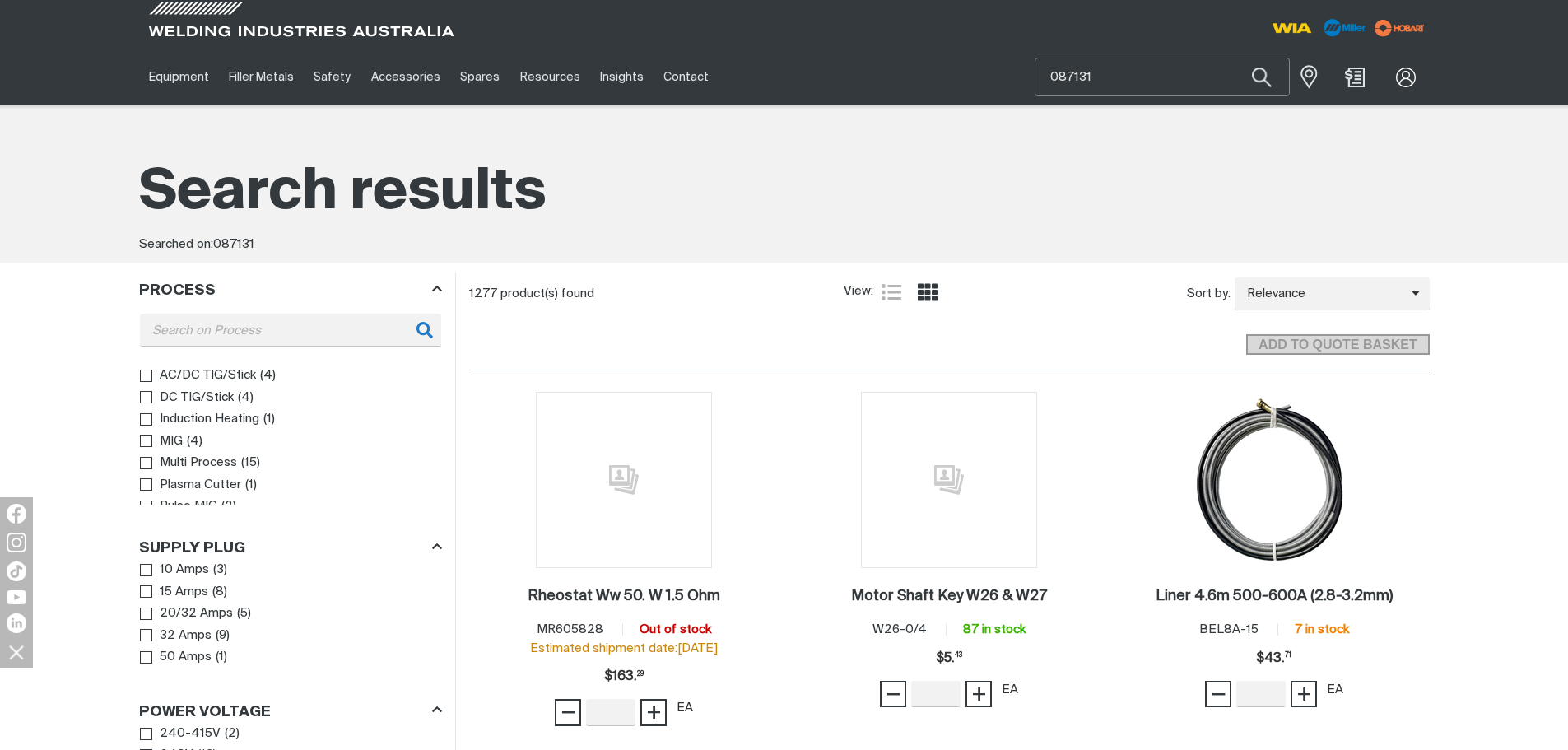
click at [1133, 77] on input "087131" at bounding box center [1162, 77] width 253 height 37
click at [1234, 58] on button "Search products" at bounding box center [1261, 77] width 56 height 39
drag, startPoint x: 1128, startPoint y: 76, endPoint x: 1005, endPoint y: 65, distance: 123.5
click at [1007, 65] on div "Equipment Stick Welders TIG Welders MIG Welders Multi-Process Welders Engine Dr…" at bounding box center [784, 77] width 1291 height 57
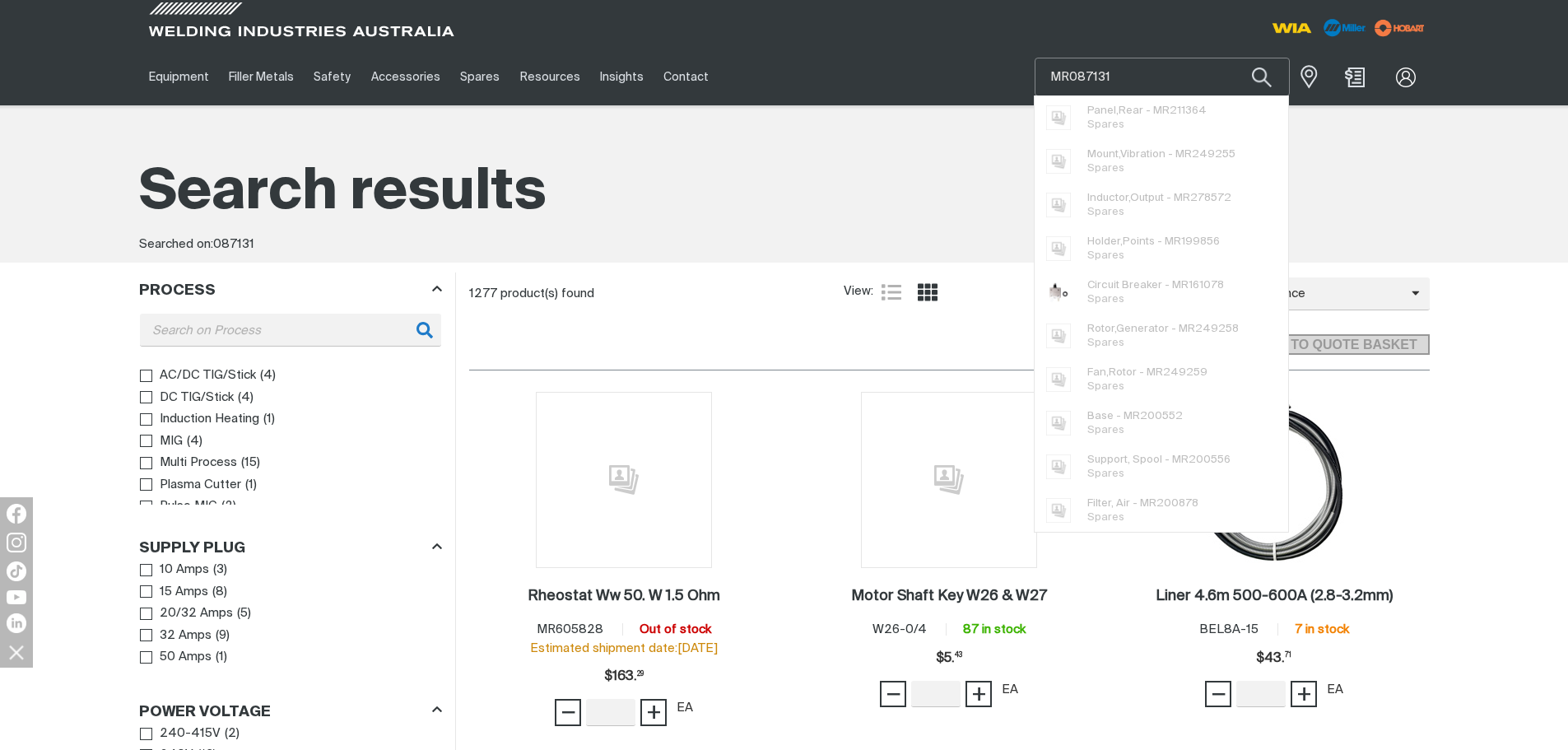
click at [1234, 58] on button "Search products" at bounding box center [1261, 77] width 56 height 39
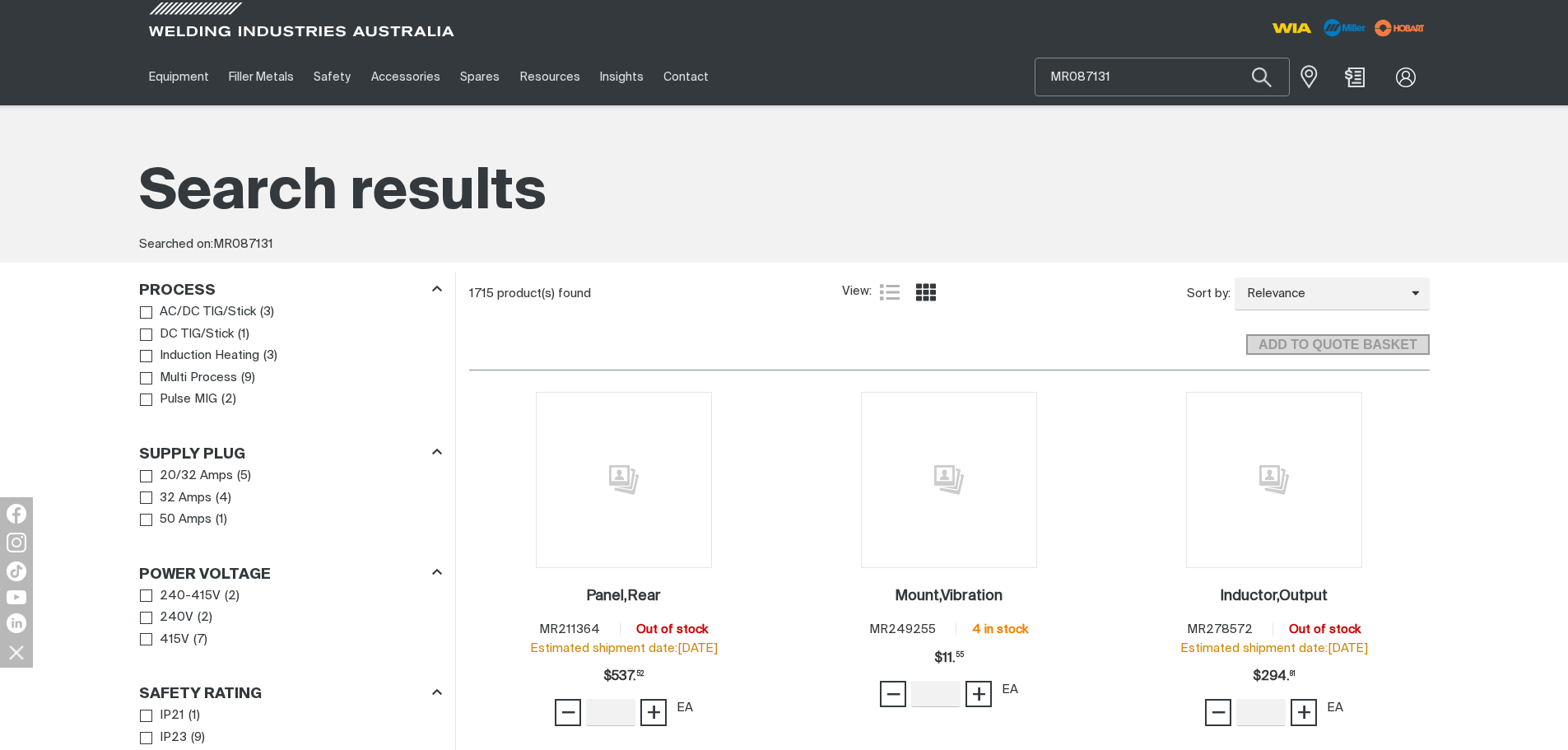
drag, startPoint x: 1117, startPoint y: 80, endPoint x: 1024, endPoint y: 84, distance: 93.1
click at [1028, 84] on div "Equipment Stick Welders TIG Welders MIG Welders Multi-Process Welders Engine Dr…" at bounding box center [784, 77] width 1291 height 57
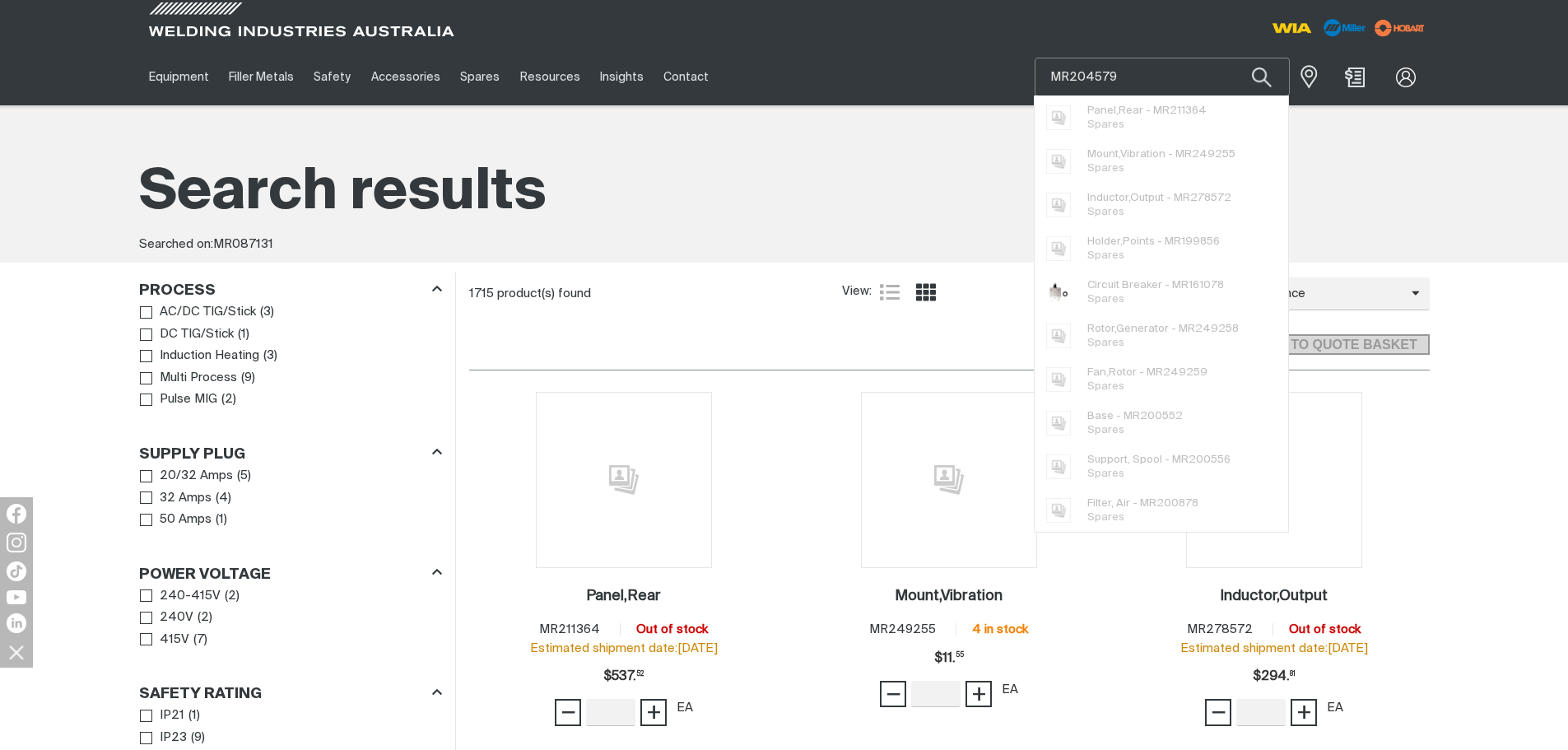
click at [1234, 58] on button "Search products" at bounding box center [1261, 77] width 56 height 39
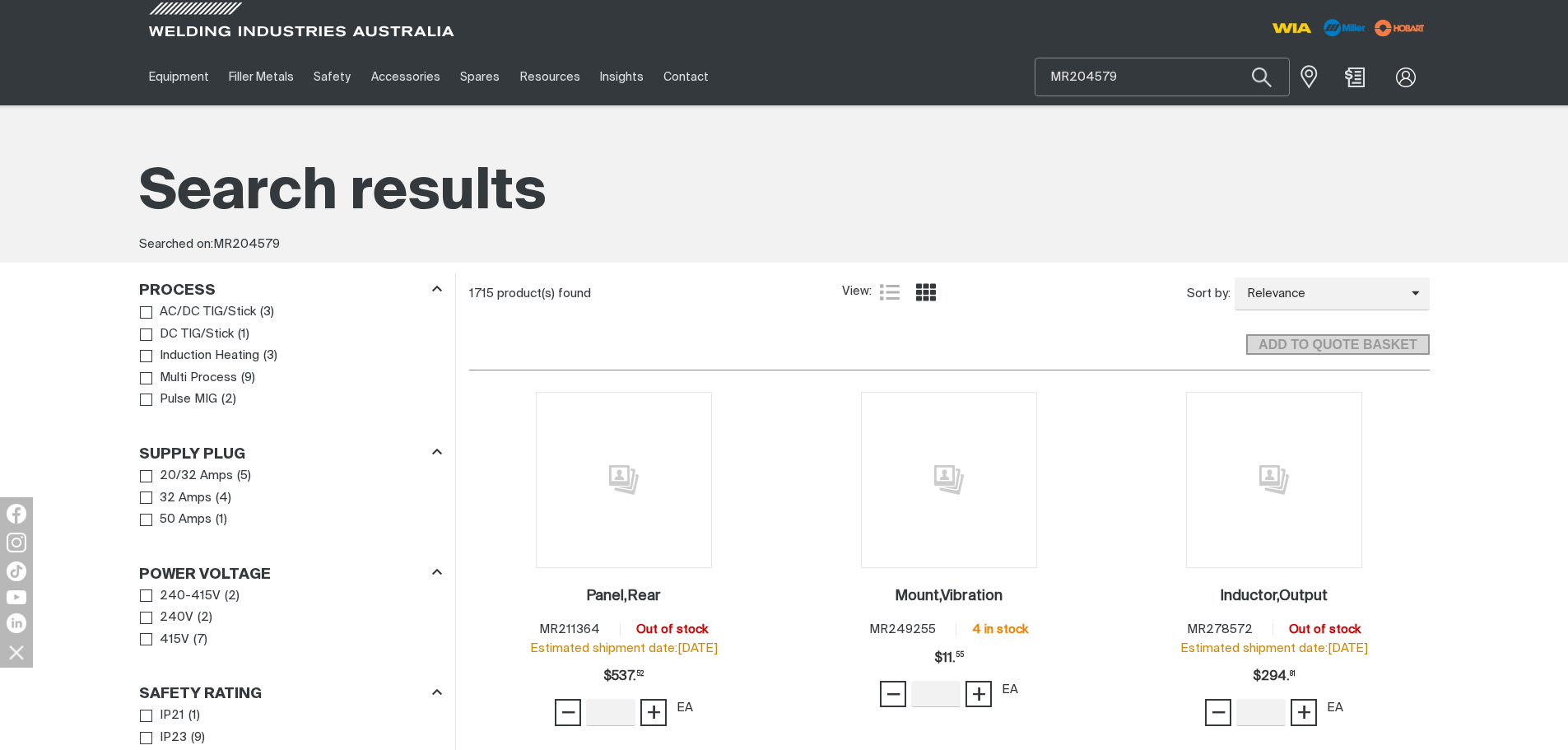
drag, startPoint x: 1125, startPoint y: 71, endPoint x: 974, endPoint y: 79, distance: 151.2
click at [975, 79] on div "Equipment Stick Welders TIG Welders MIG Welders Multi-Process Welders Engine Dr…" at bounding box center [784, 77] width 1291 height 57
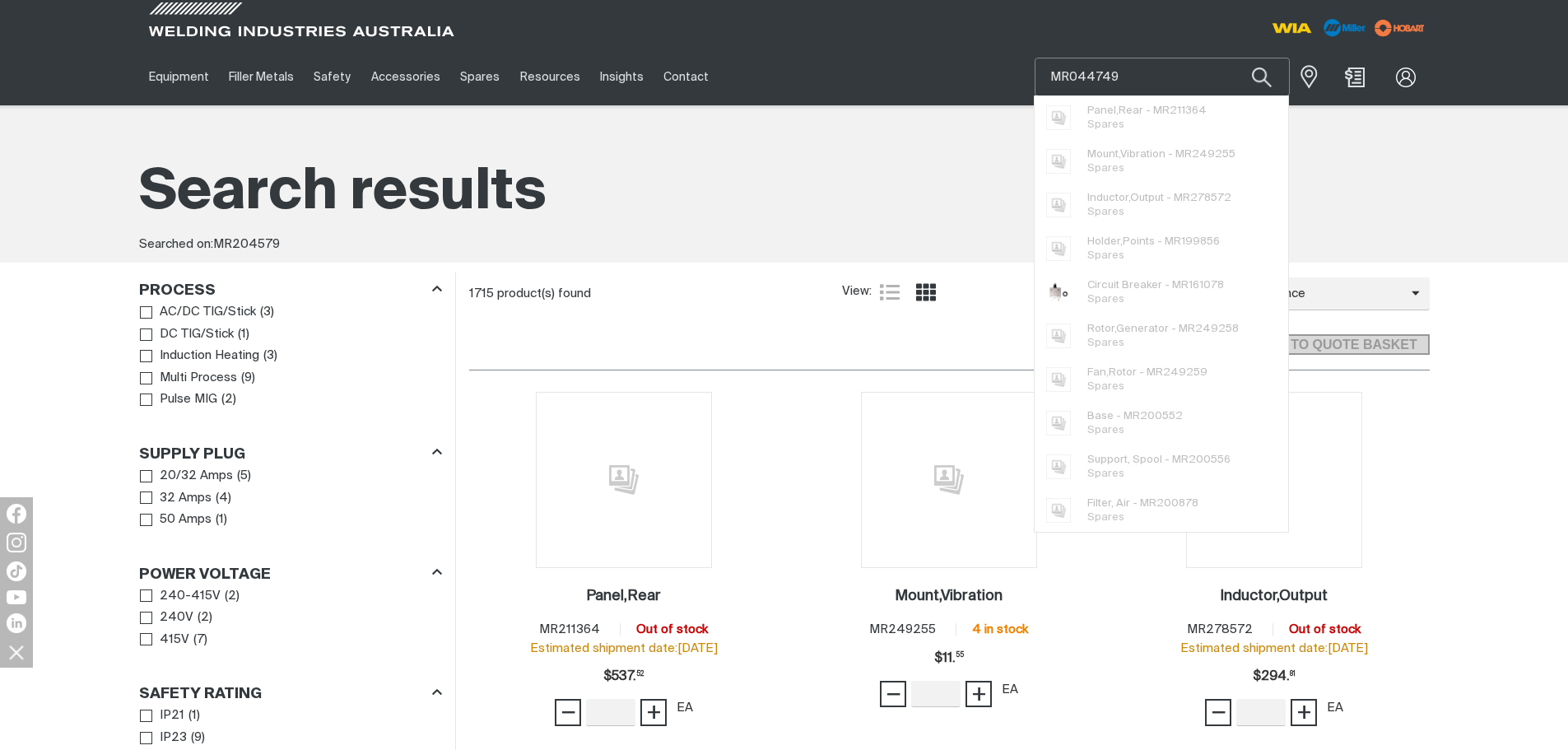
type input "MR044749"
click at [1234, 58] on button "Search products" at bounding box center [1261, 77] width 56 height 39
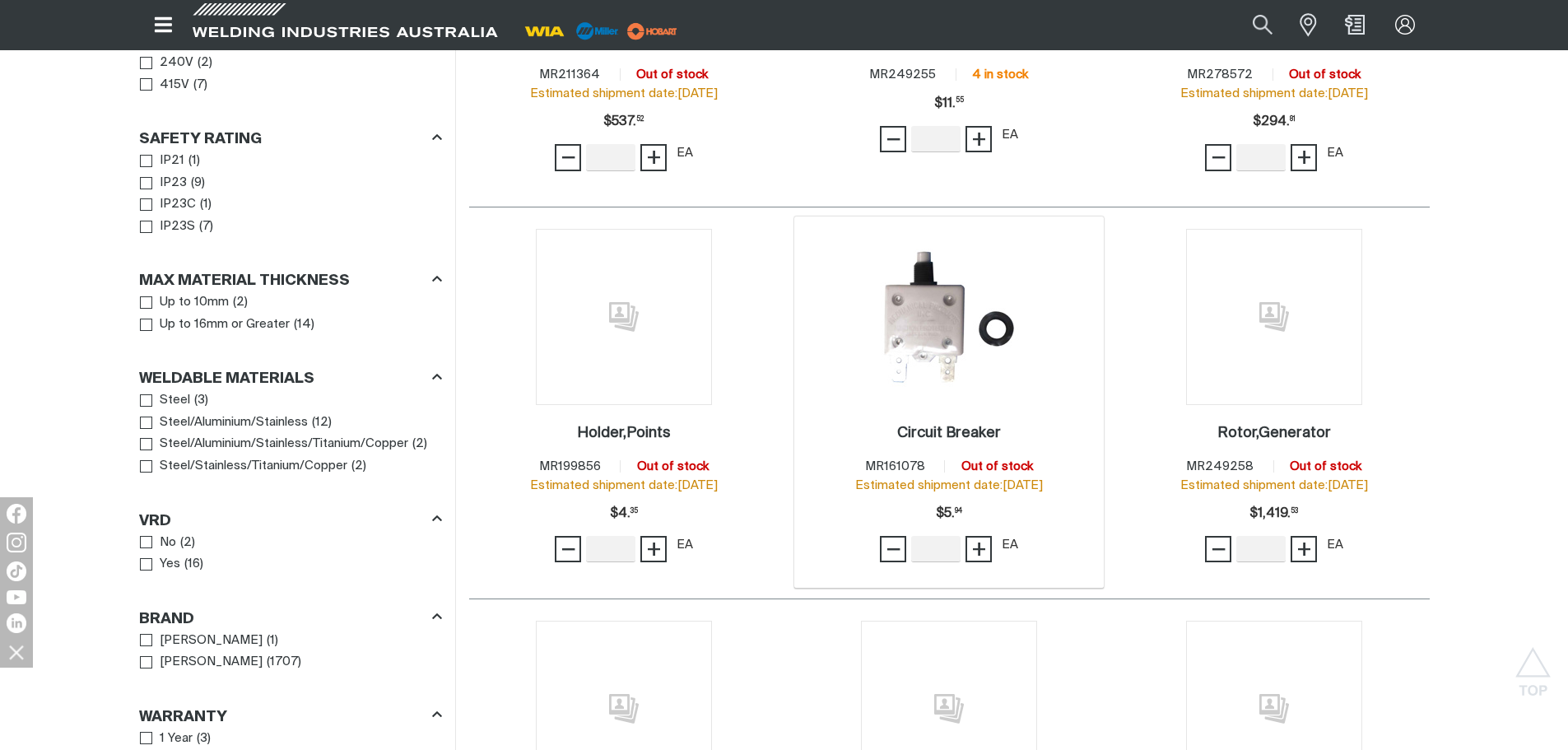
scroll to position [576, 0]
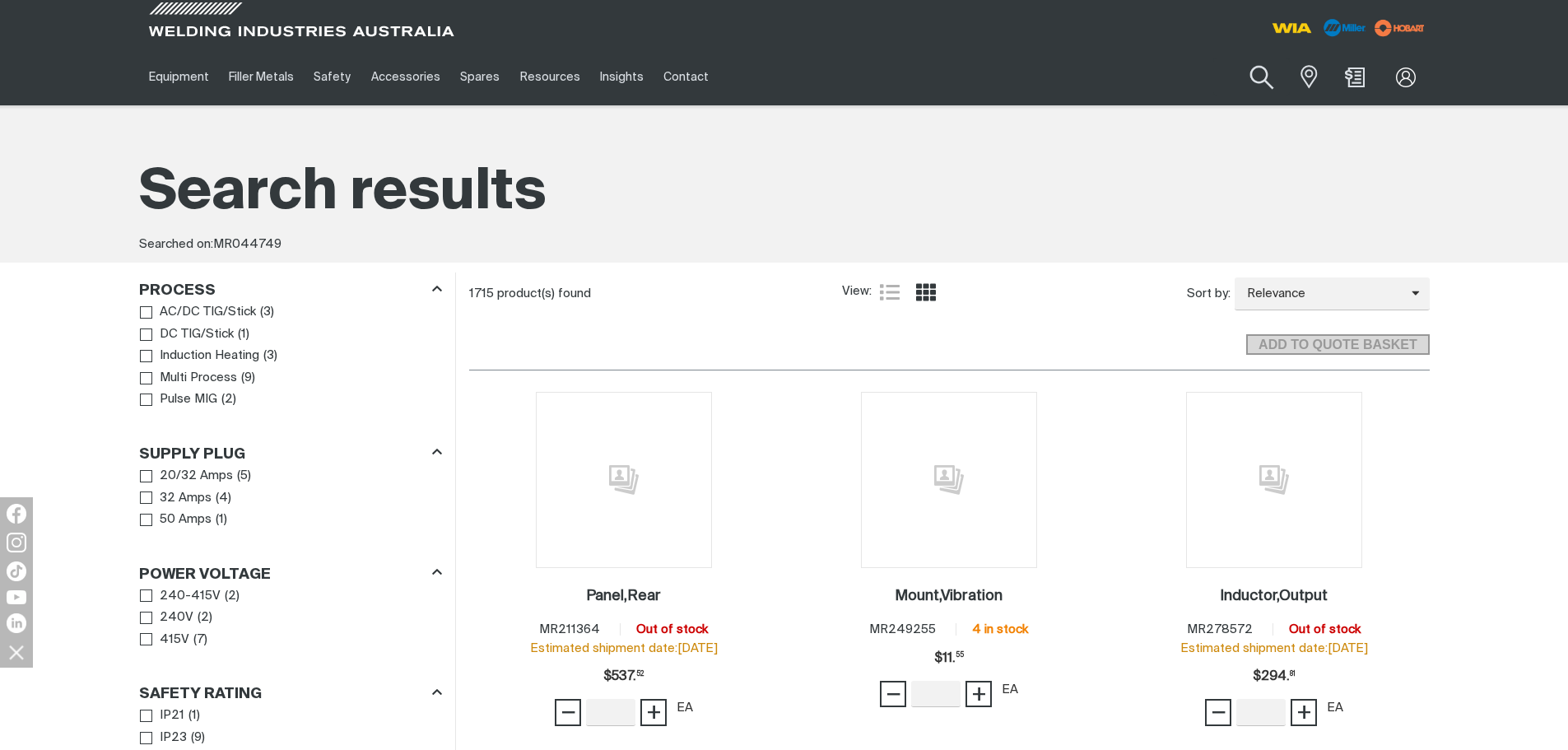
click at [1258, 70] on button "Search products" at bounding box center [1261, 77] width 66 height 46
drag, startPoint x: 1119, startPoint y: 65, endPoint x: 1020, endPoint y: 83, distance: 100.6
click at [1020, 82] on div "Equipment Stick Welders TIG Welders MIG Welders Multi-Process Welders Engine Dr…" at bounding box center [784, 77] width 1291 height 57
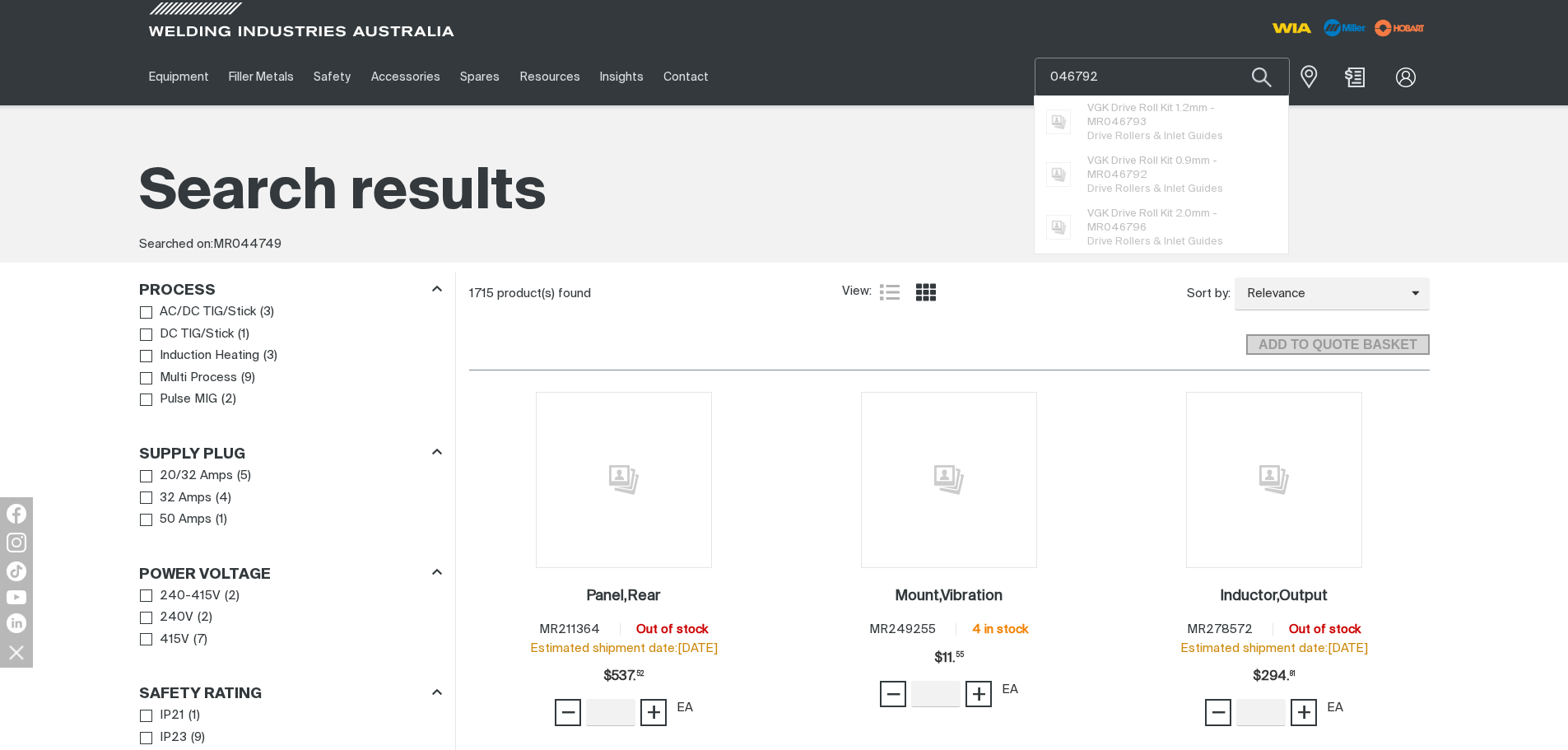
type input "046792"
click at [1234, 58] on button "Search products" at bounding box center [1261, 77] width 56 height 39
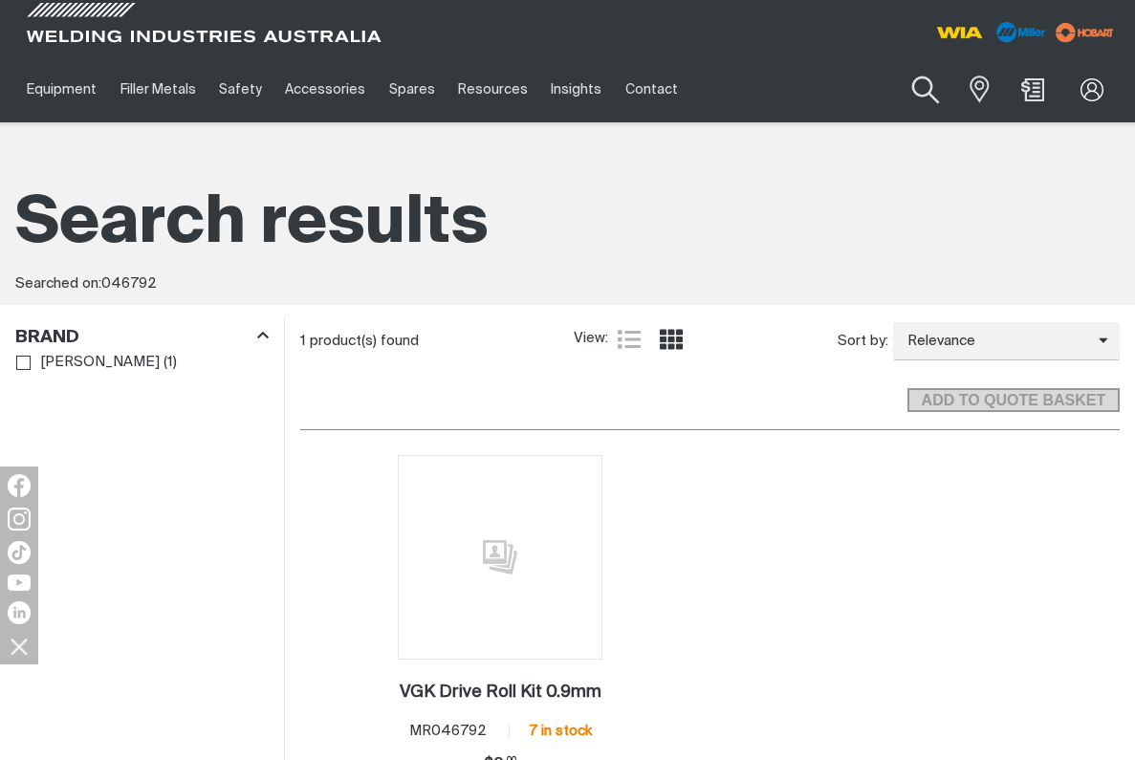
click at [917, 85] on button "Search products" at bounding box center [924, 90] width 77 height 54
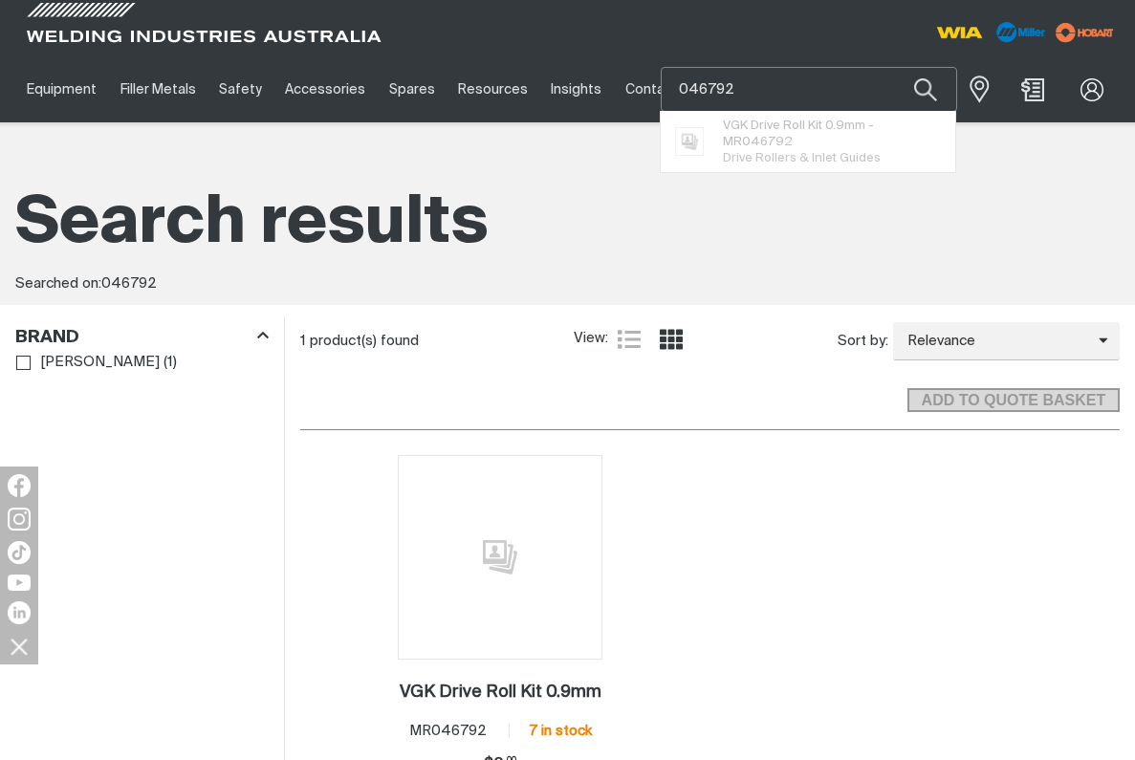
click at [851, 87] on input "046792" at bounding box center [808, 89] width 294 height 43
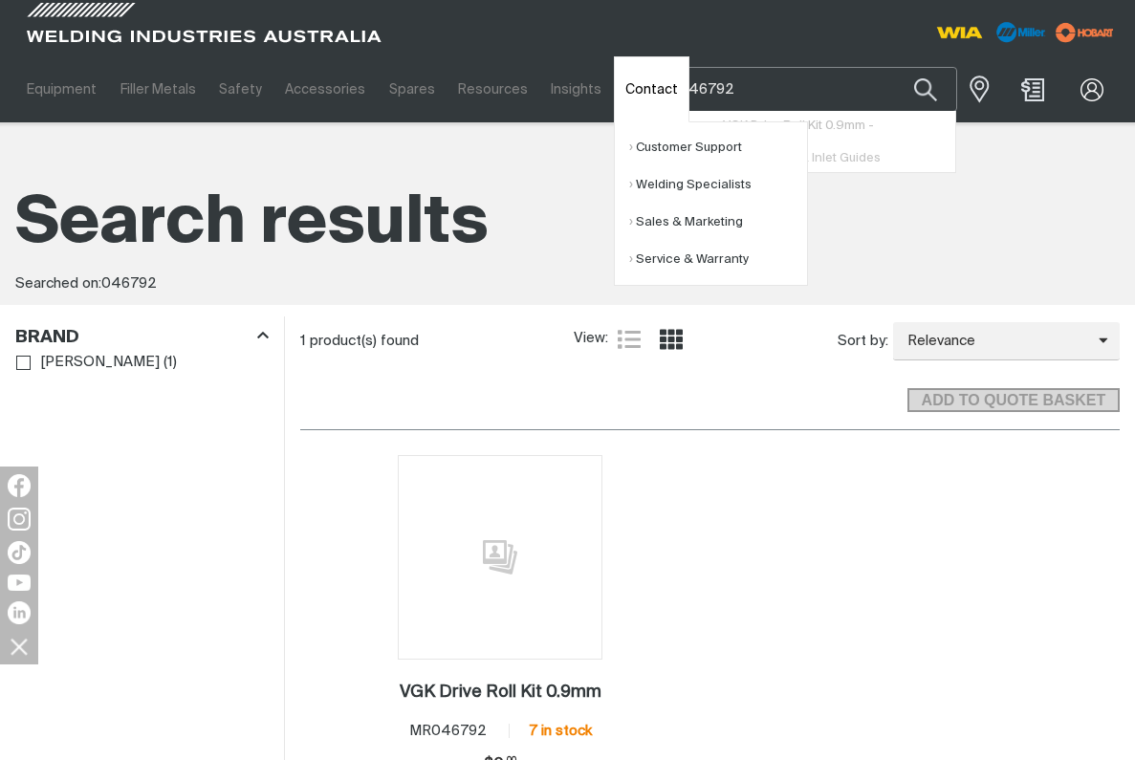
drag, startPoint x: 796, startPoint y: 88, endPoint x: 640, endPoint y: 91, distance: 155.8
click at [640, 91] on div "Equipment Stick Welders TIG Welders MIG Welders Multi-Process Welders Engine Dr…" at bounding box center [567, 89] width 1104 height 66
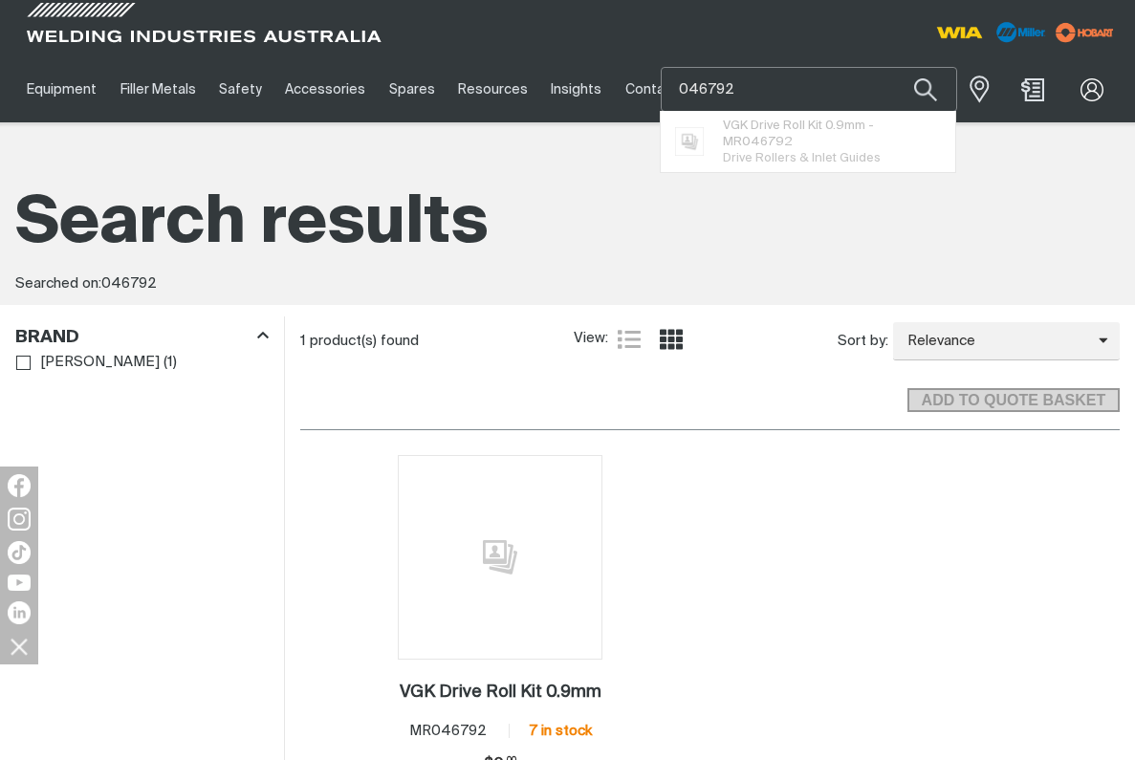
paste input "MR087131"
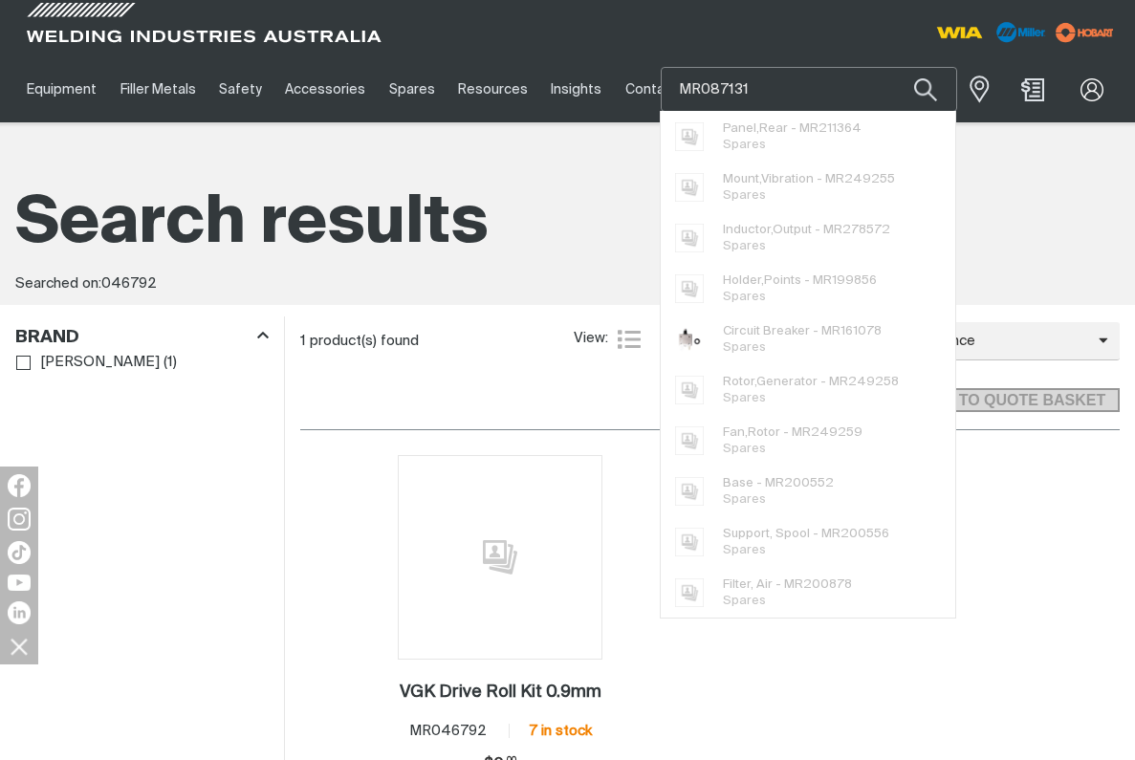
type input "MR087131"
click at [893, 67] on button "Search products" at bounding box center [925, 89] width 65 height 45
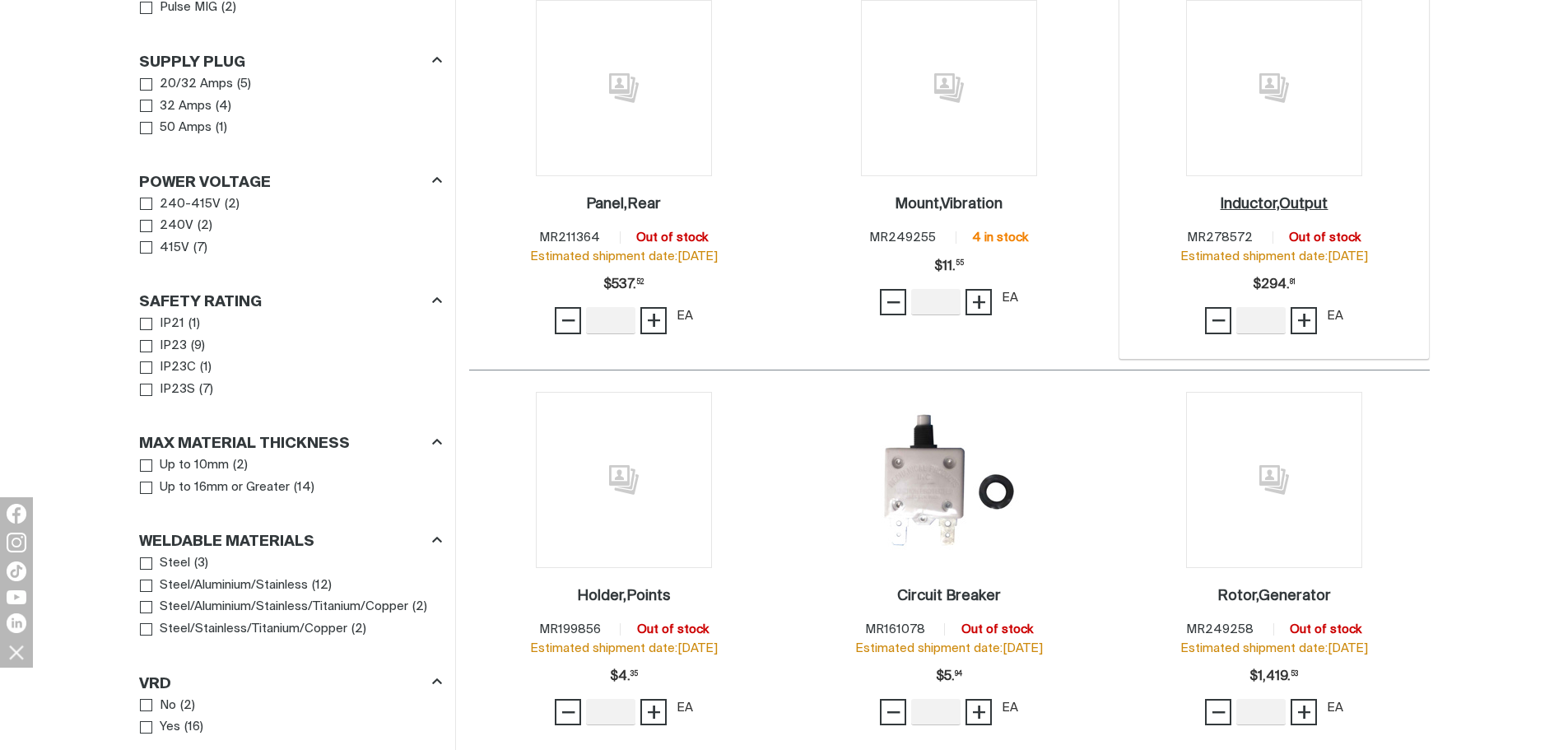
scroll to position [412, 0]
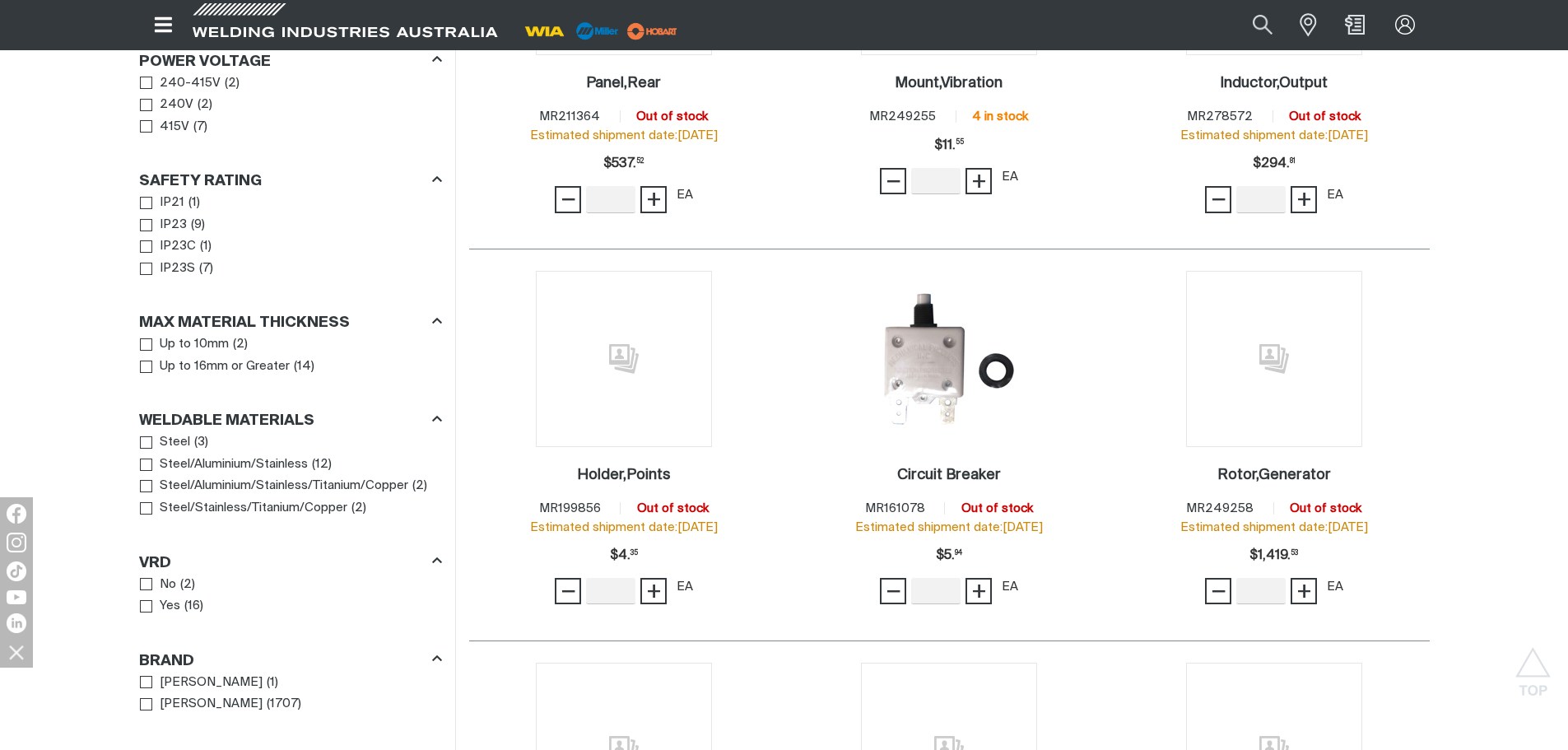
scroll to position [493, 0]
